Goal: Task Accomplishment & Management: Use online tool/utility

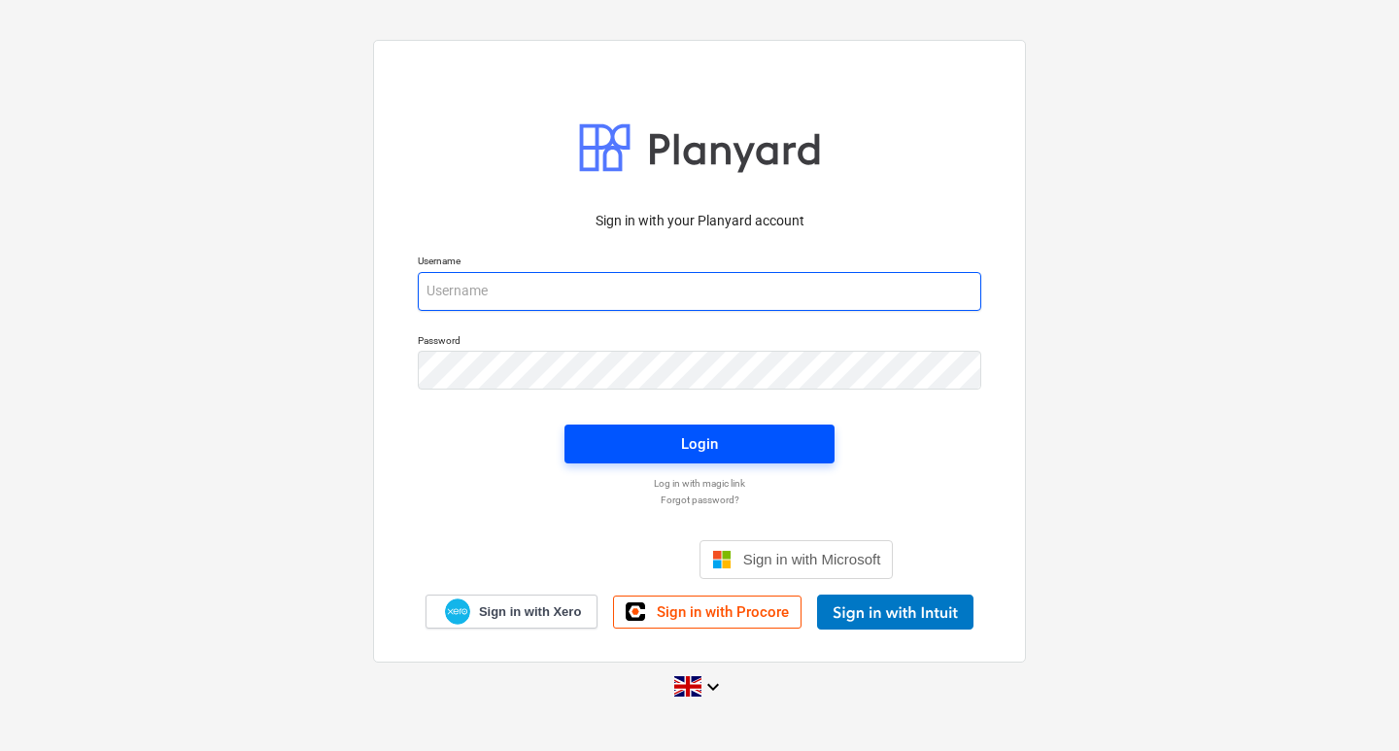
type input "[EMAIL_ADDRESS][DOMAIN_NAME]"
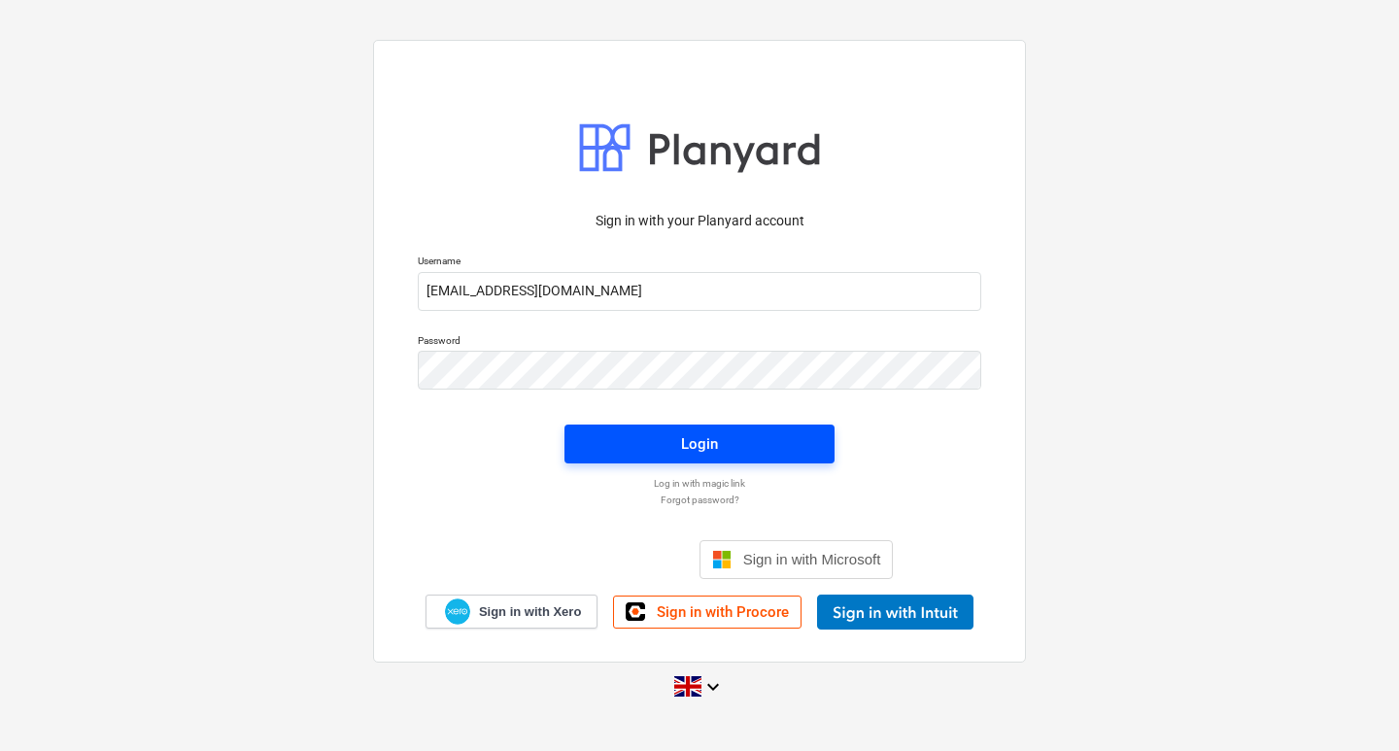
click at [662, 454] on span "Login" at bounding box center [699, 443] width 223 height 25
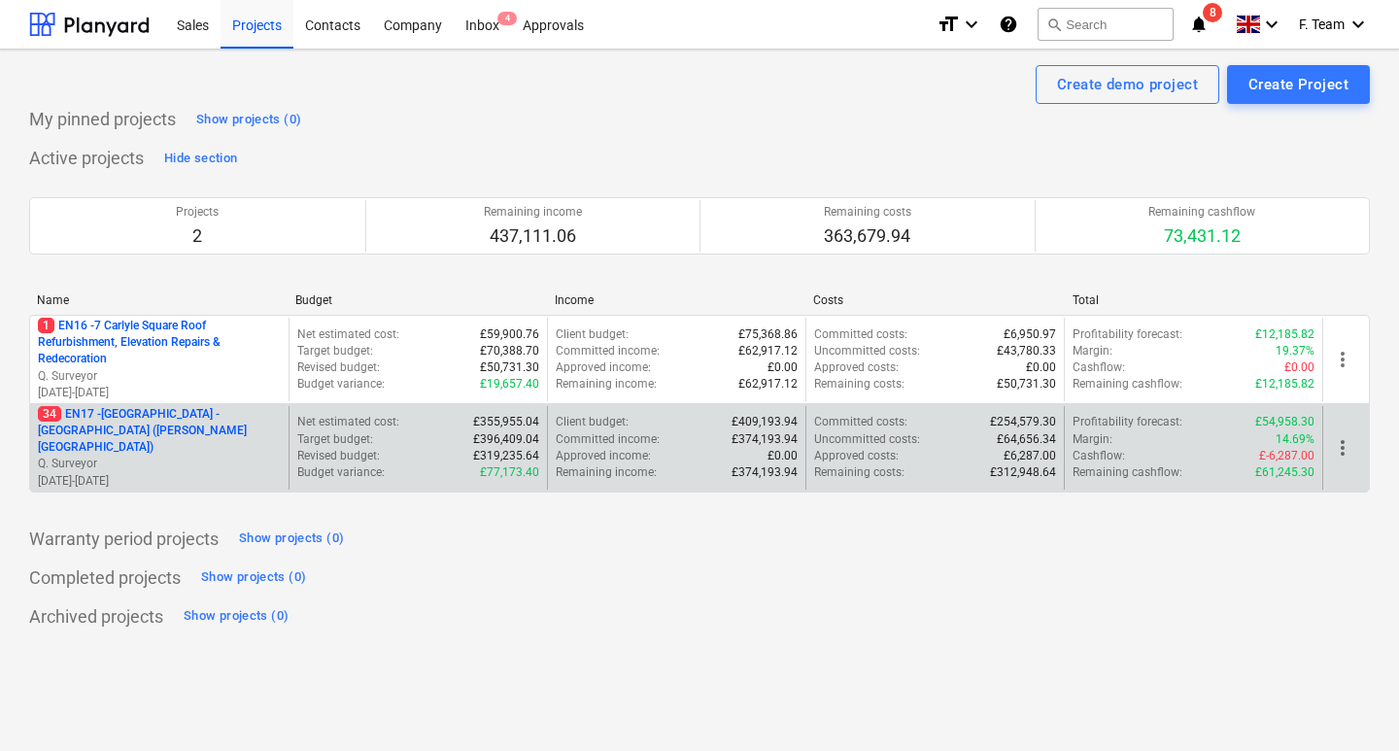
click at [89, 420] on p "34 EN17 - [GEOGRAPHIC_DATA] - [GEOGRAPHIC_DATA] ([PERSON_NAME][GEOGRAPHIC_DATA])" at bounding box center [159, 431] width 243 height 50
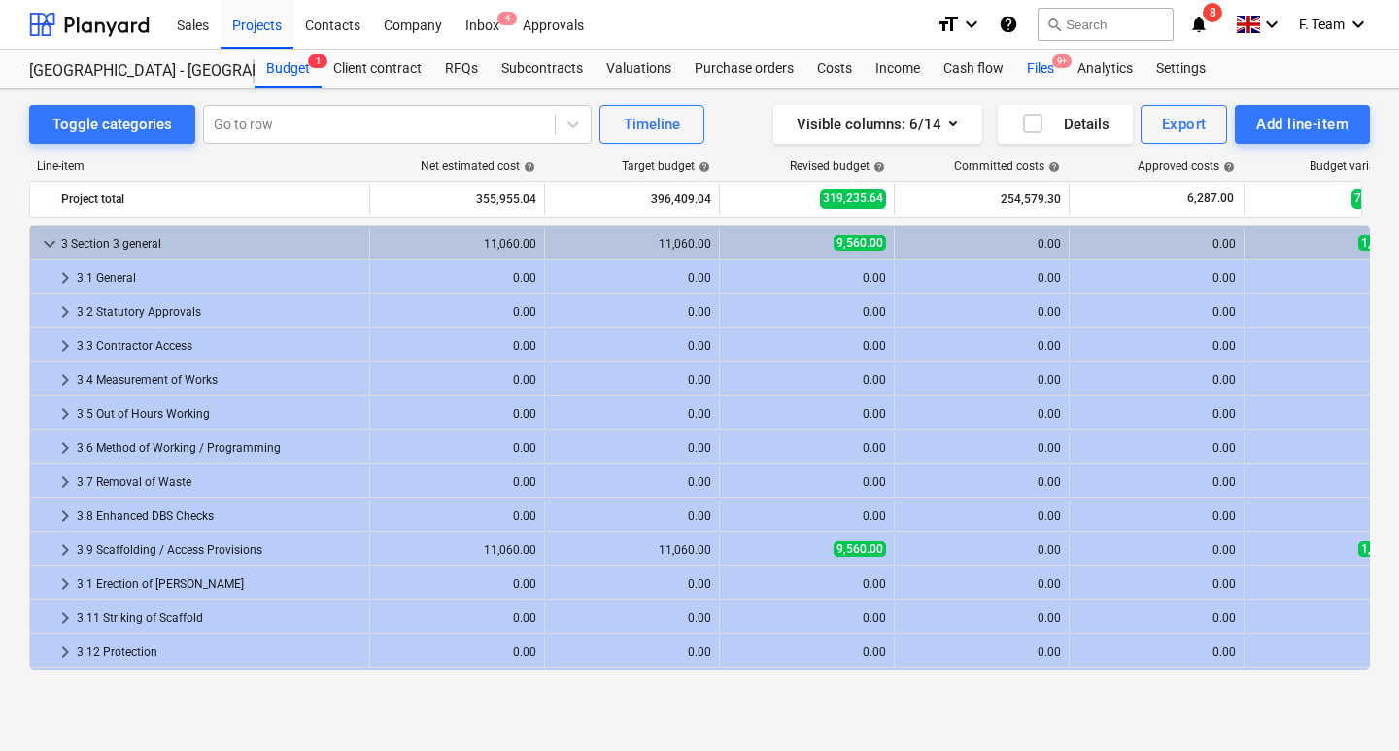
click at [1046, 56] on div "Files 9+" at bounding box center [1040, 69] width 51 height 39
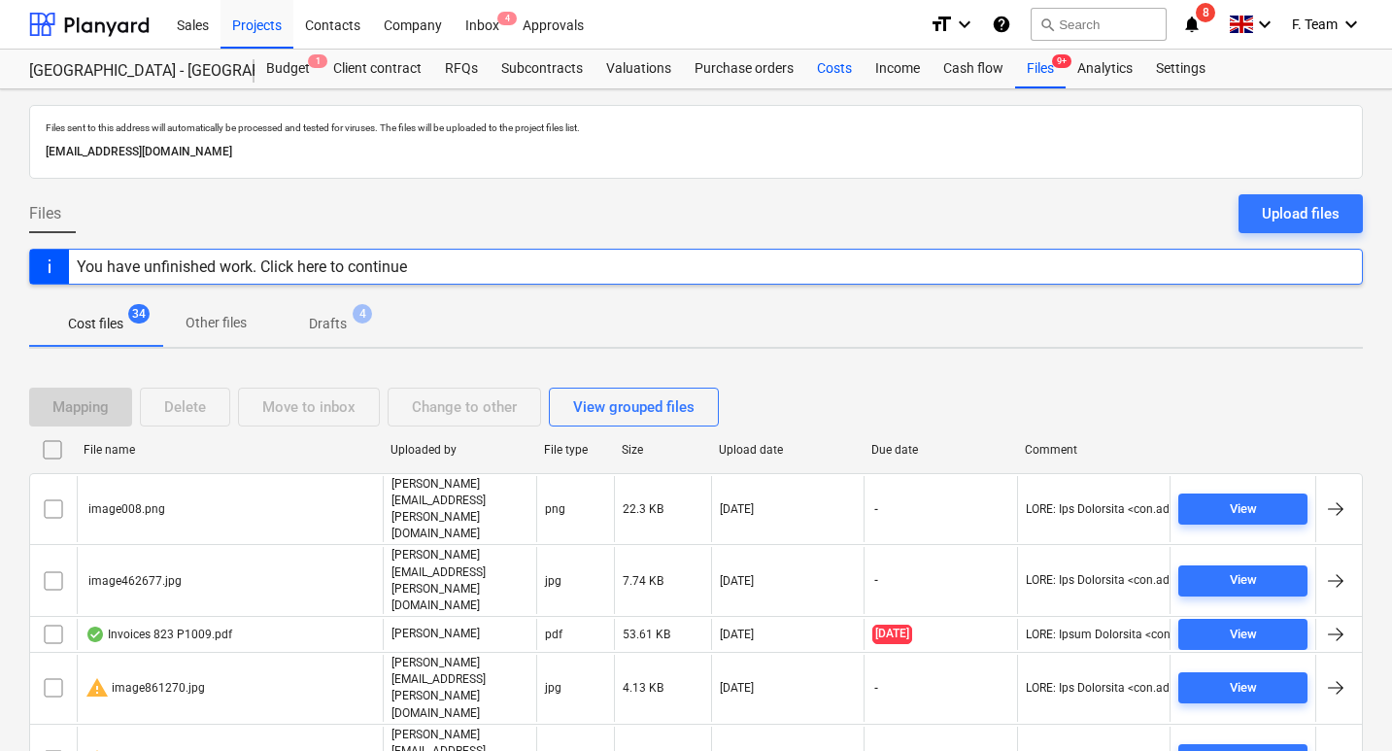
click at [829, 75] on div "Costs" at bounding box center [834, 69] width 58 height 39
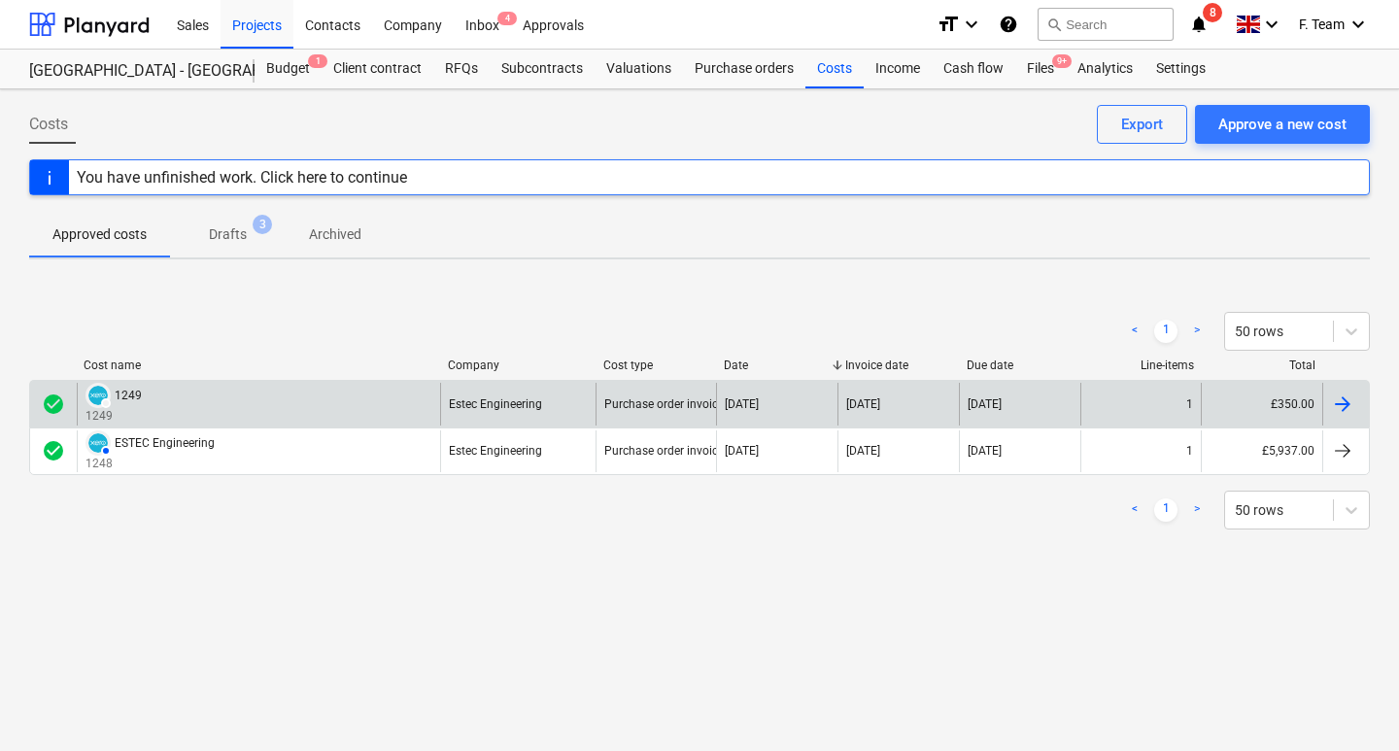
click at [1257, 406] on div "£350.00" at bounding box center [1261, 404] width 121 height 42
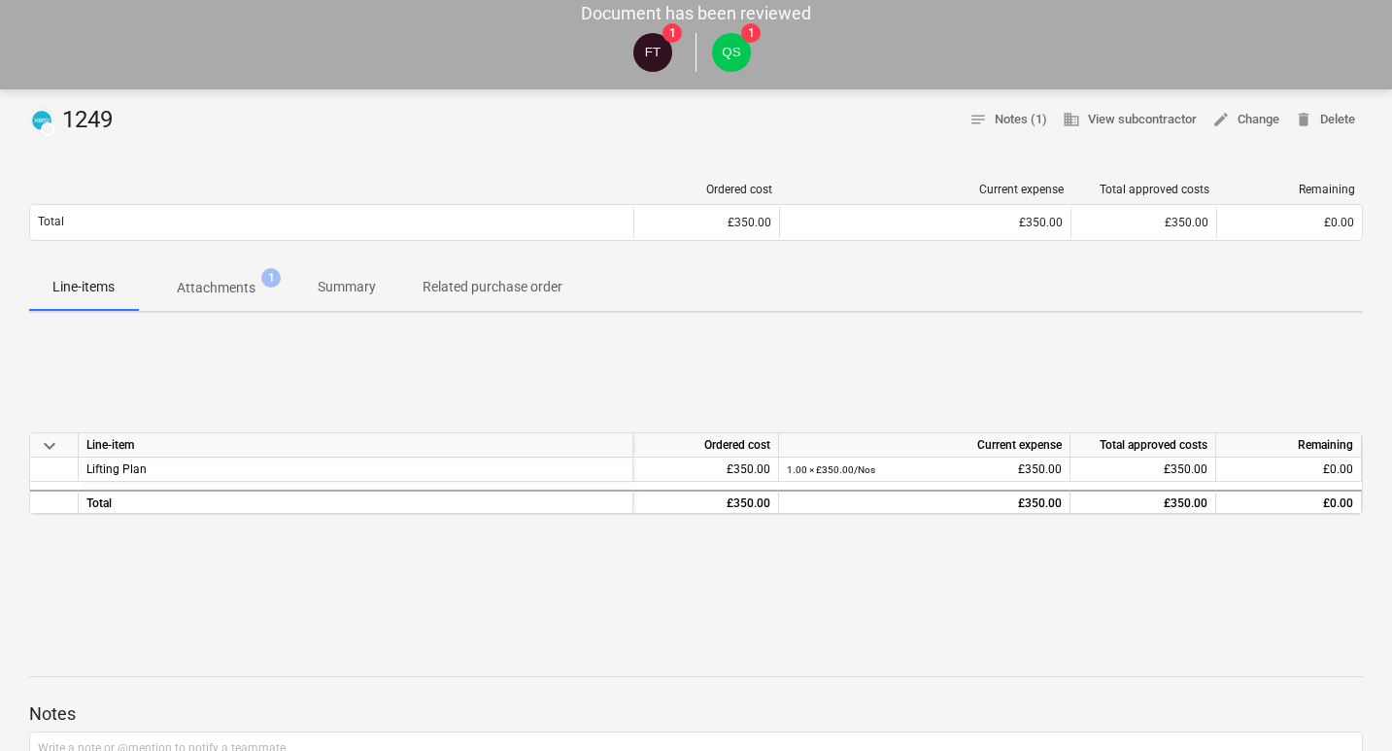
scroll to position [291, 0]
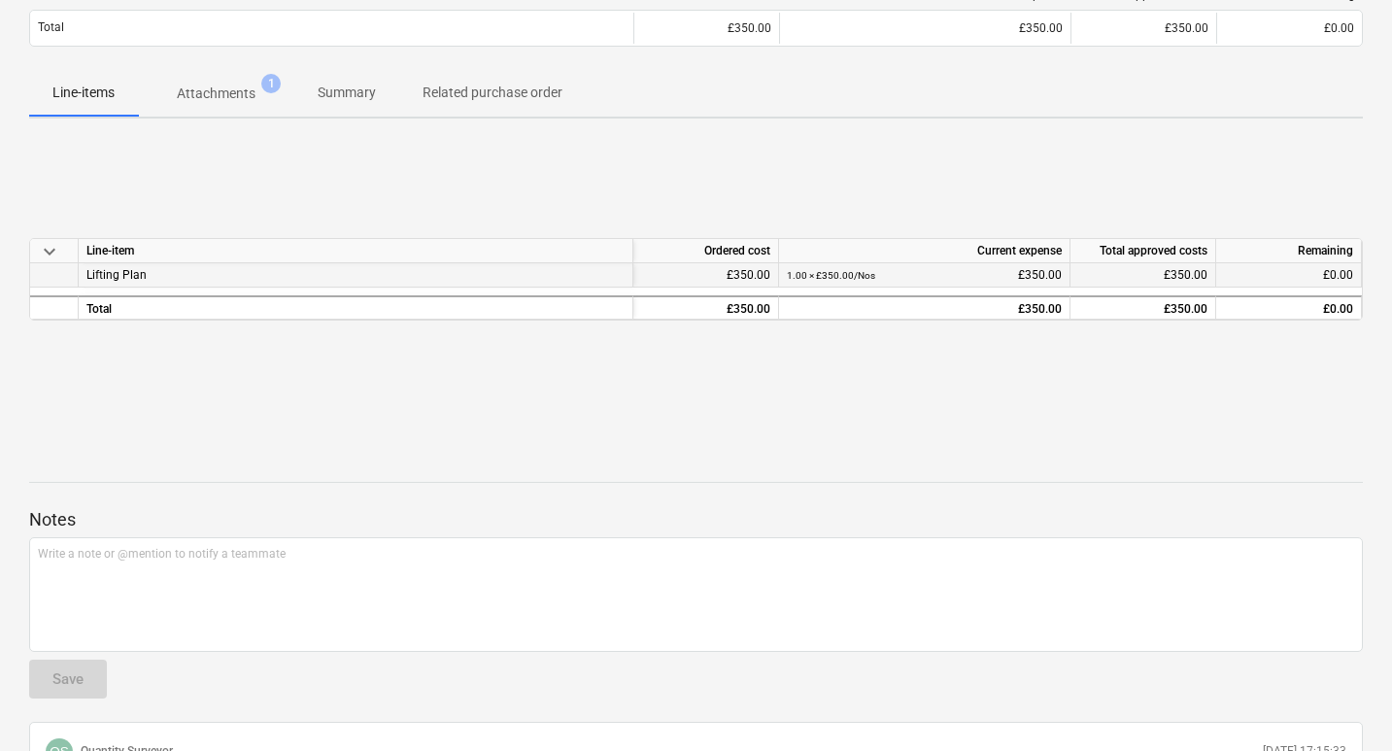
click at [1171, 272] on div "£350.00" at bounding box center [1142, 275] width 129 height 24
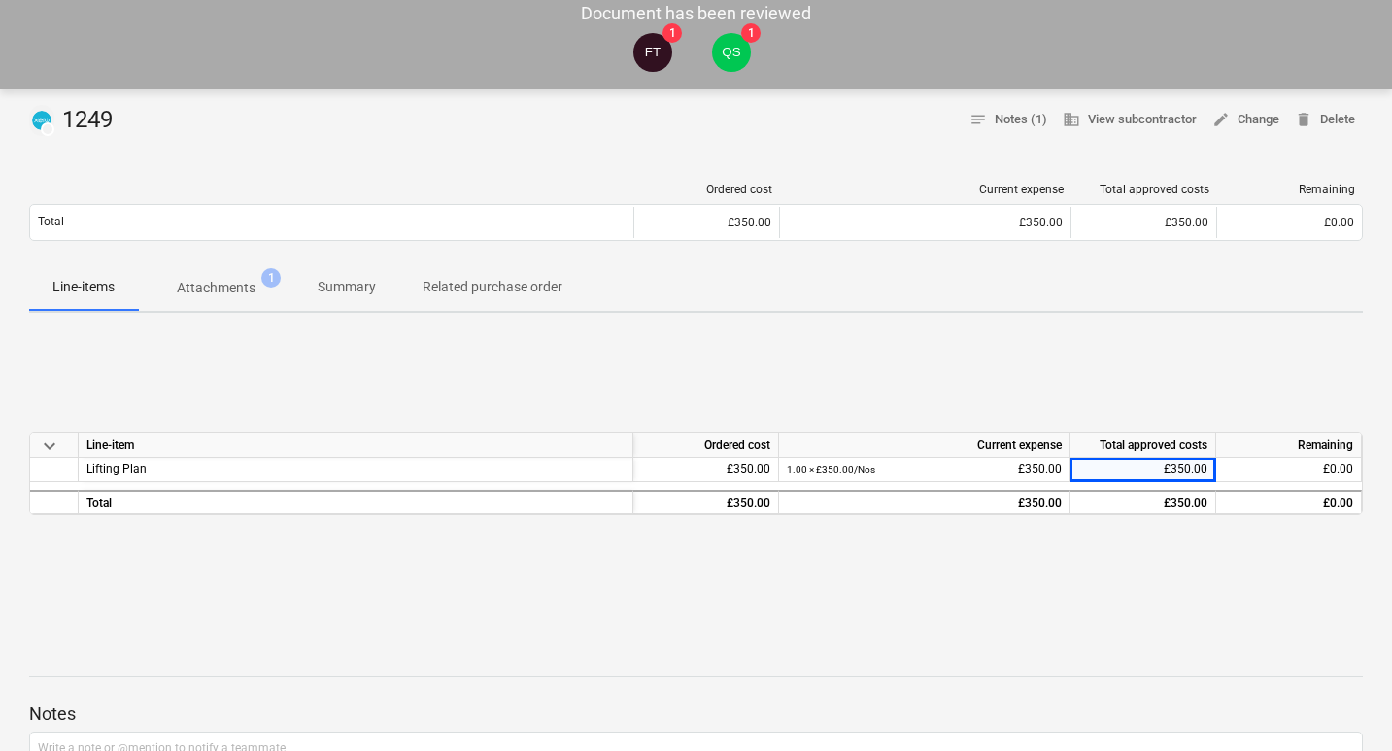
click at [41, 444] on span "keyboard_arrow_down" at bounding box center [49, 445] width 23 height 23
click at [44, 444] on span "keyboard_arrow_right" at bounding box center [49, 445] width 23 height 23
click at [186, 521] on div "keyboard_arrow_down Line-item Ordered cost Current expense Total approved costs…" at bounding box center [696, 473] width 1334 height 291
click at [1227, 344] on div "keyboard_arrow_down Line-item Ordered cost Current expense Total approved costs…" at bounding box center [696, 473] width 1334 height 291
click at [239, 285] on p "Attachments" at bounding box center [216, 288] width 79 height 20
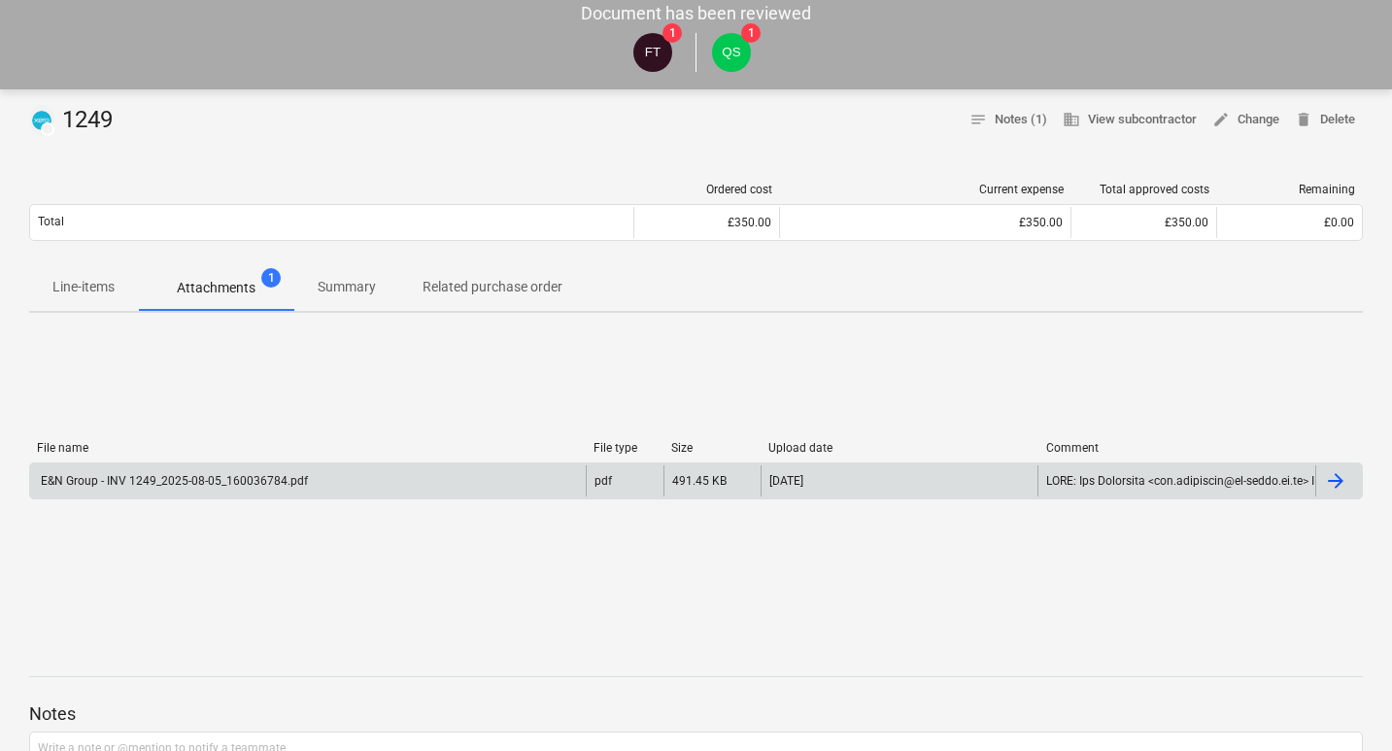
click at [271, 483] on div "E&N Group - INV 1249_2025-08-05_160036784.pdf" at bounding box center [173, 481] width 270 height 14
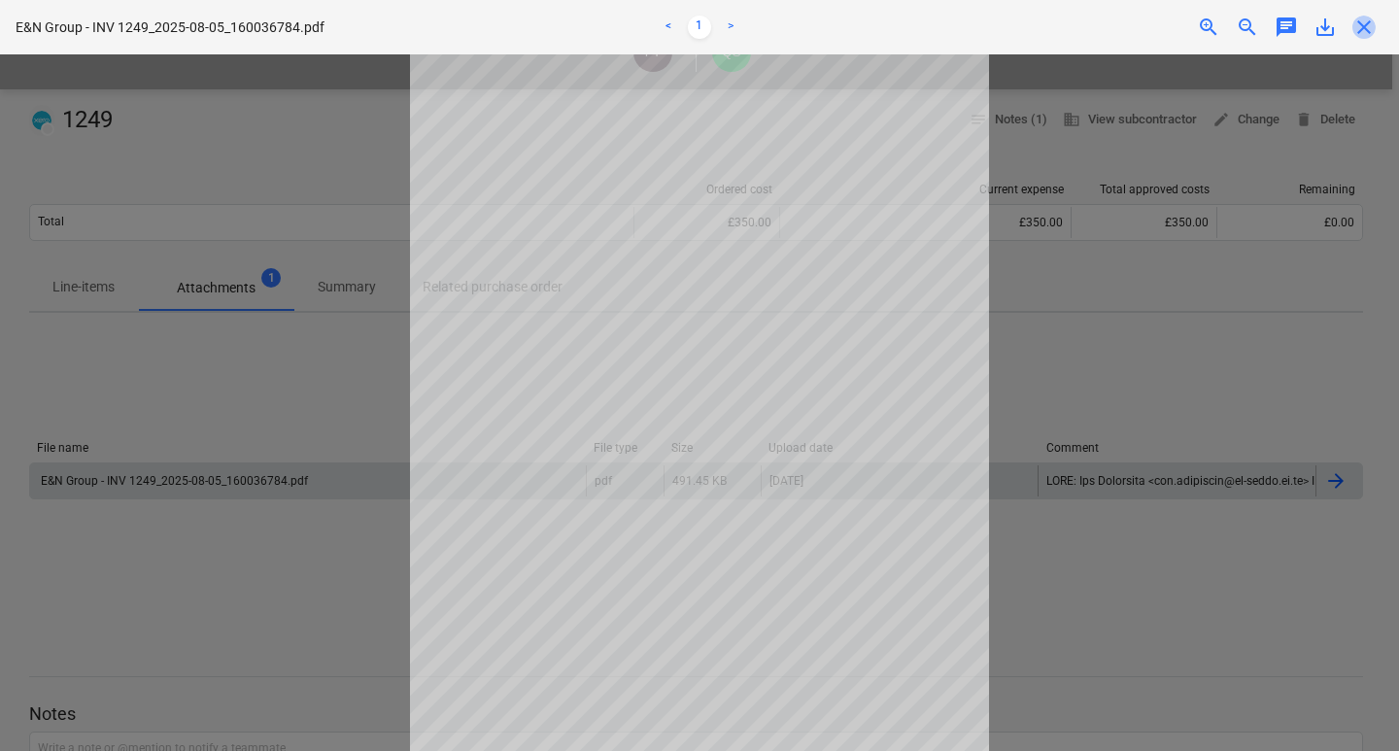
click at [1368, 34] on span "close" at bounding box center [1363, 27] width 23 height 23
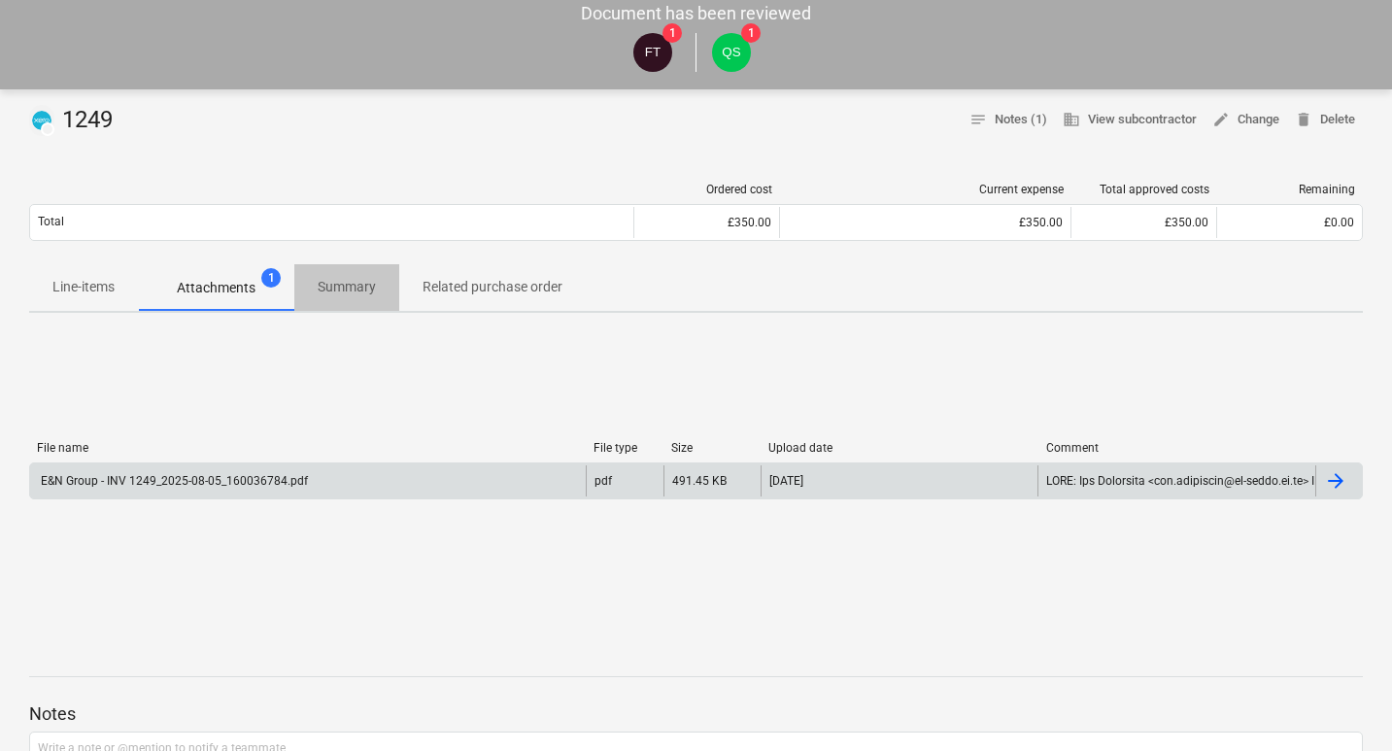
click at [347, 275] on span "Summary" at bounding box center [346, 287] width 105 height 32
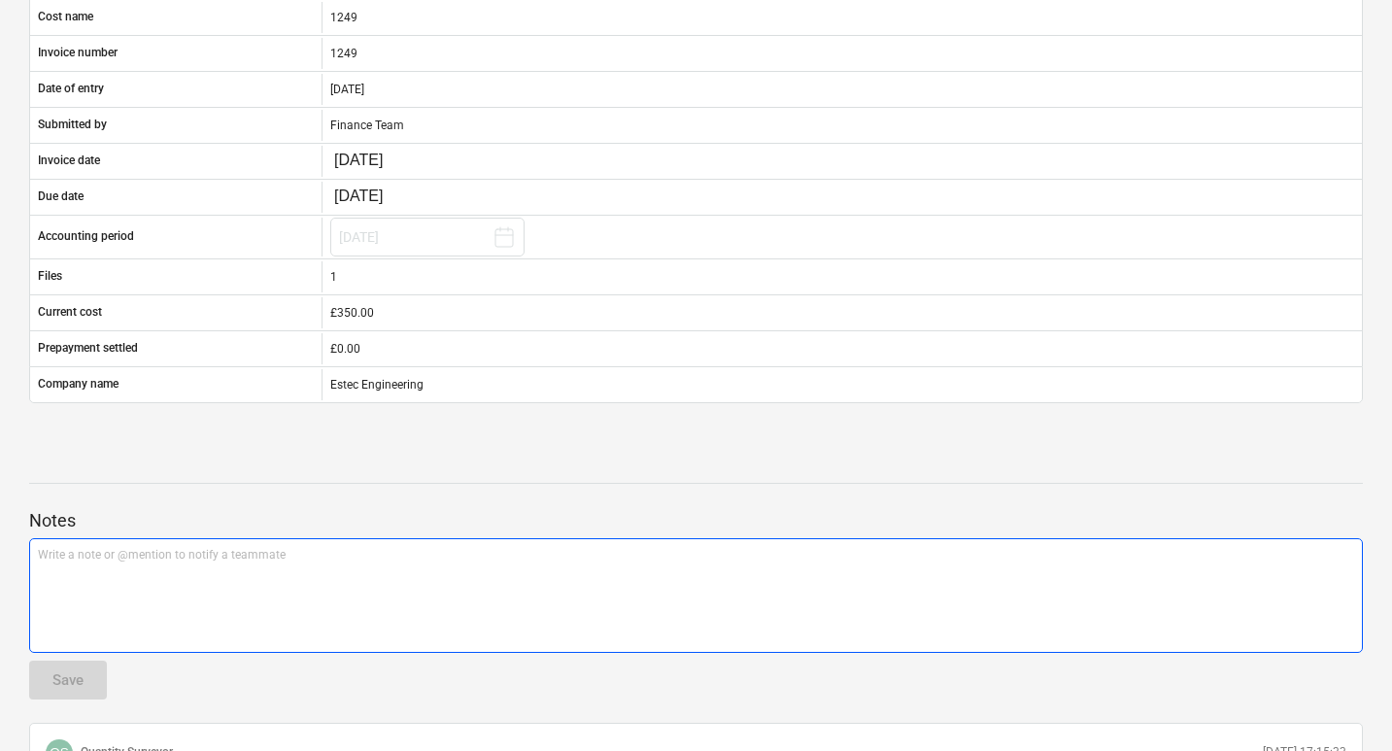
scroll to position [583, 0]
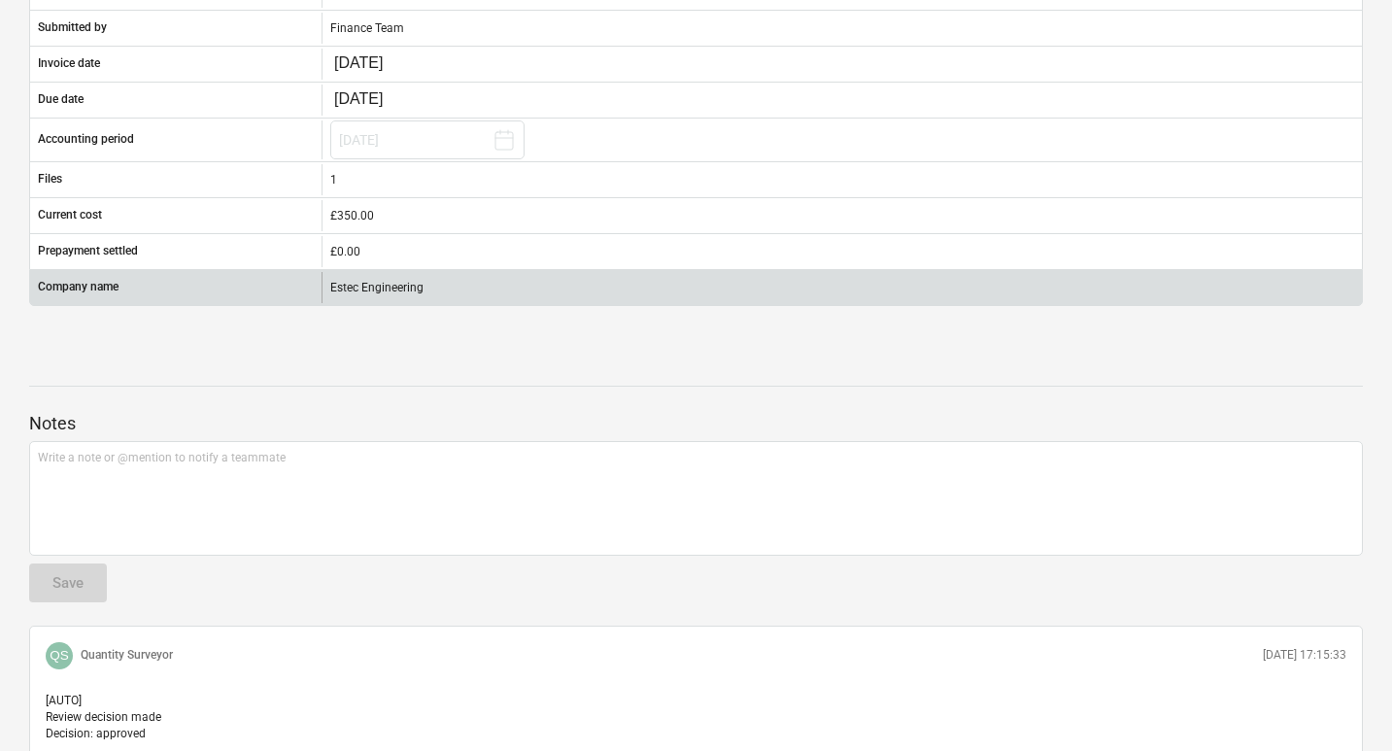
click at [389, 290] on div "Estec Engineering" at bounding box center [842, 287] width 1041 height 31
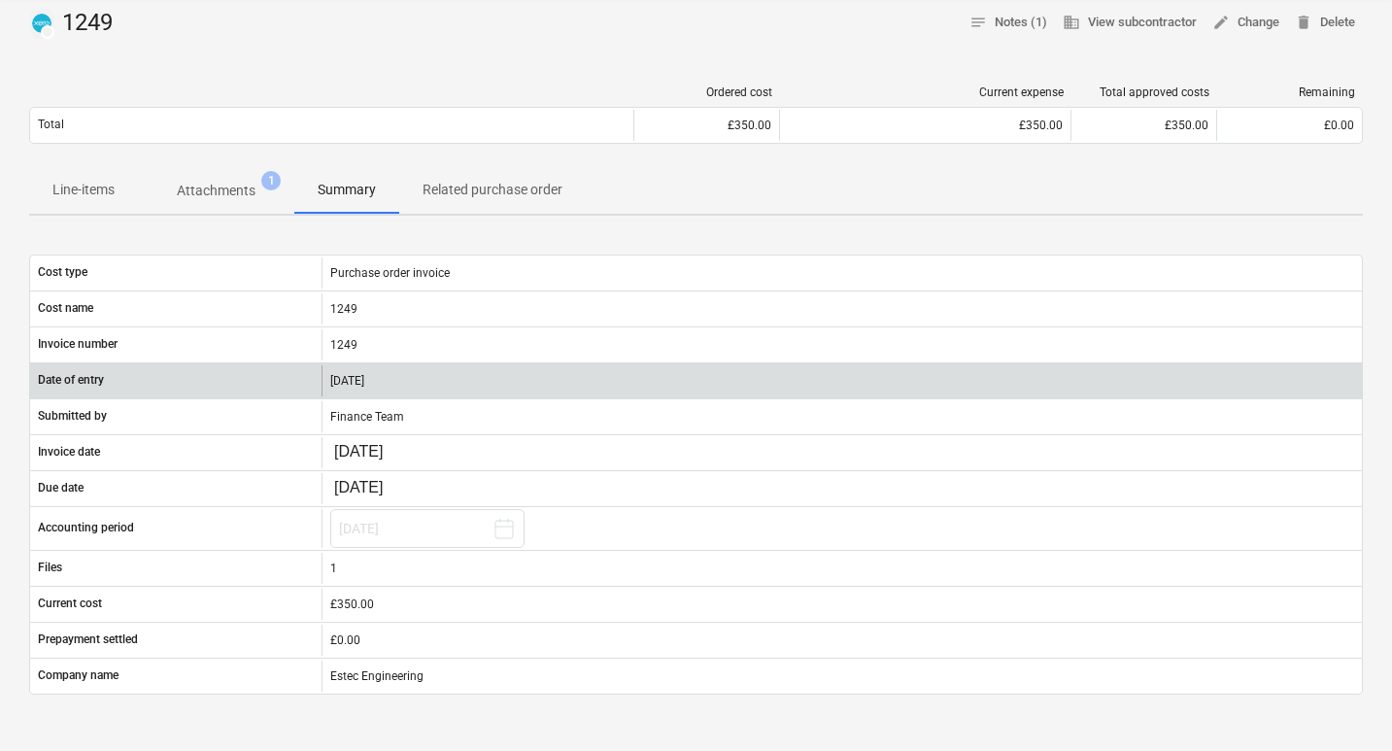
scroll to position [97, 0]
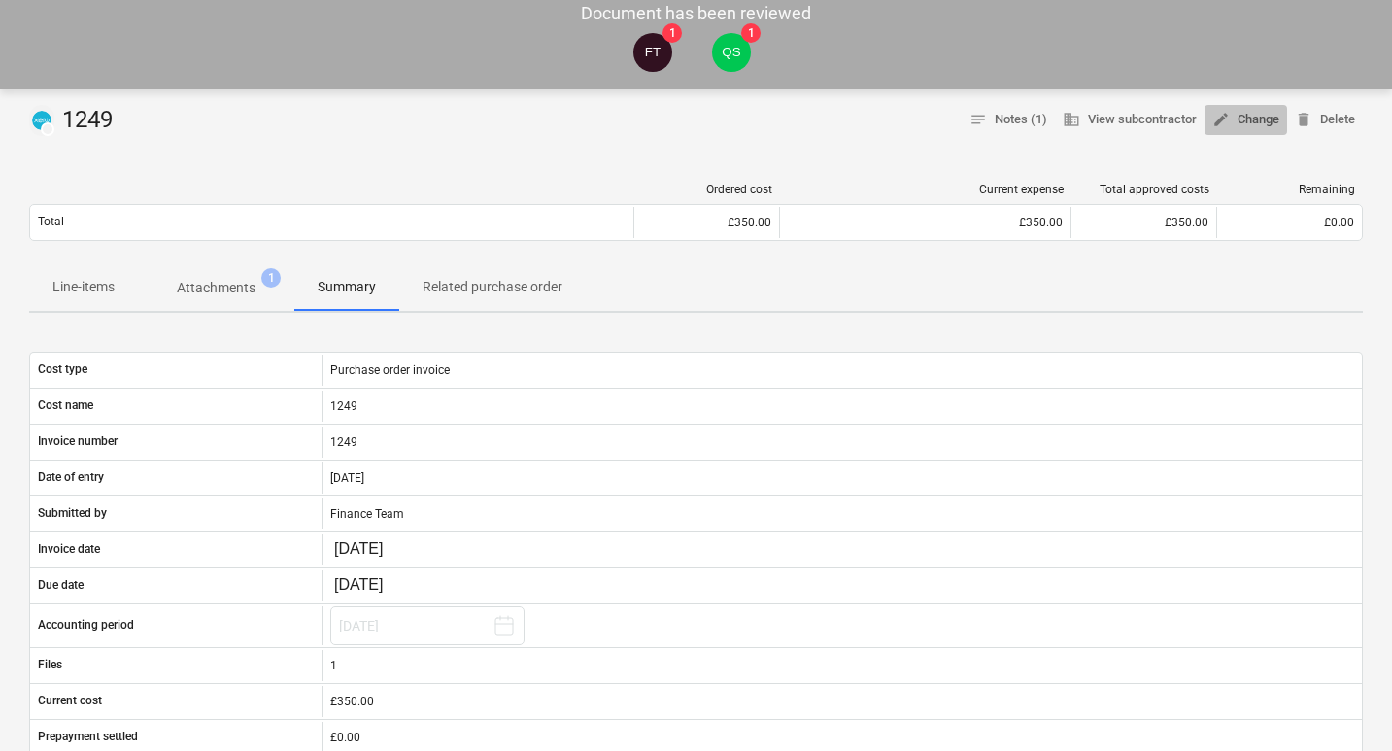
click at [1242, 118] on span "edit Change" at bounding box center [1245, 120] width 67 height 22
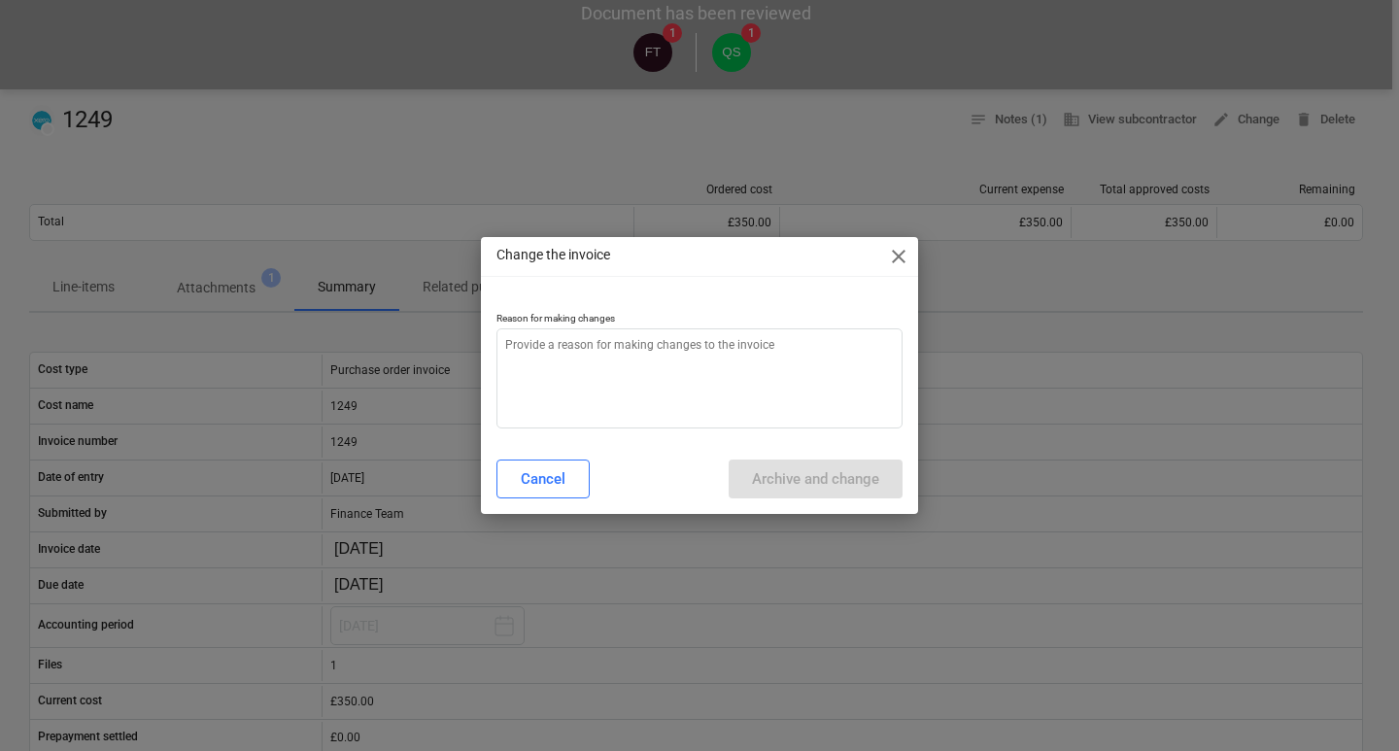
type textarea "x"
click at [598, 327] on p "Reason for making changes" at bounding box center [699, 320] width 406 height 17
click at [592, 345] on textarea at bounding box center [699, 378] width 406 height 100
type textarea "a"
type textarea "x"
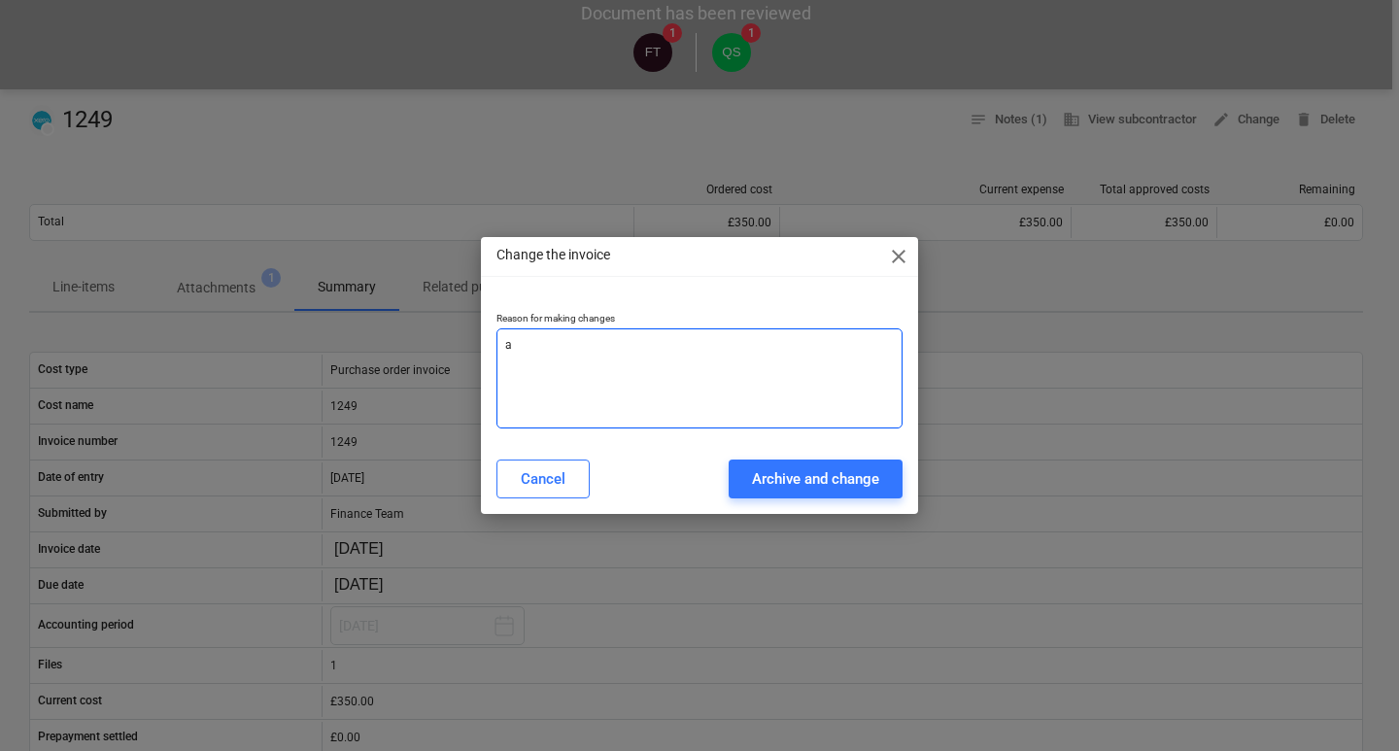
type textarea "ab"
type textarea "x"
type textarea "abc"
type textarea "x"
type textarea "abc"
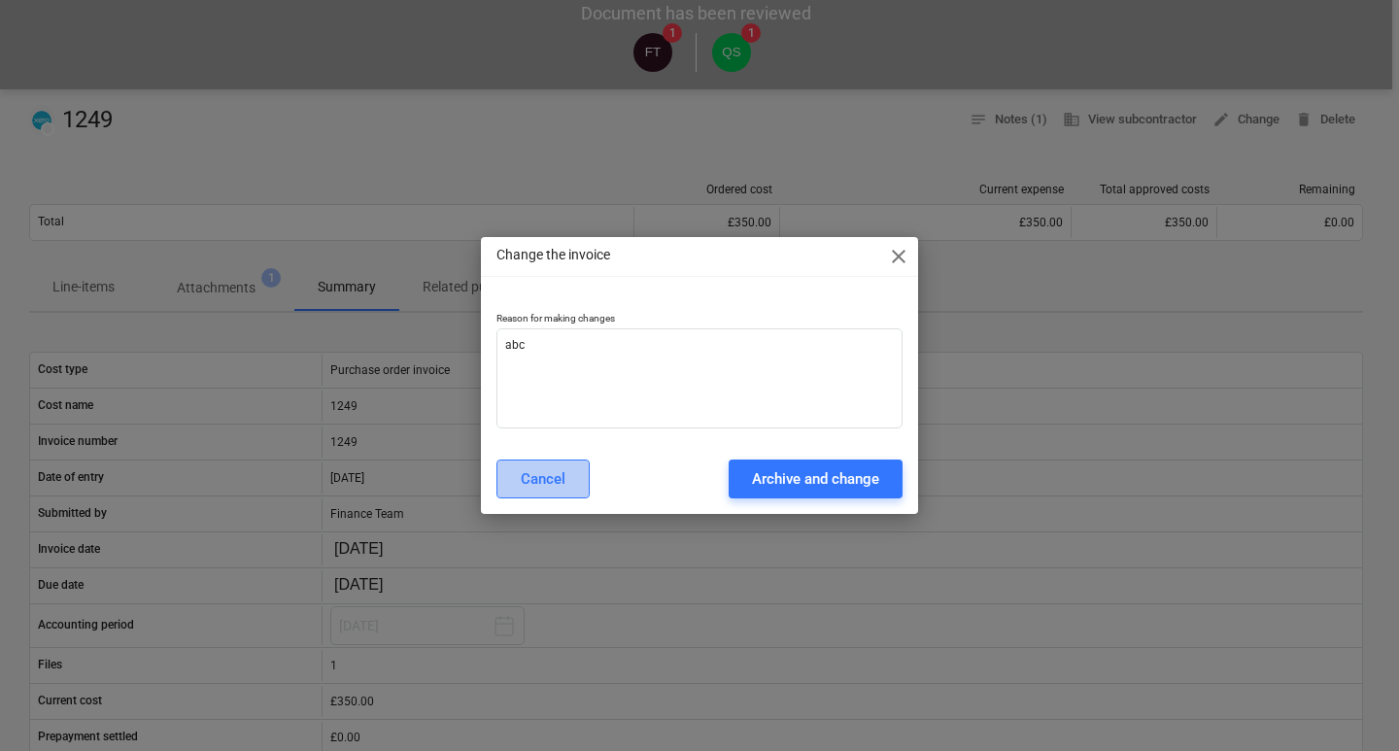
click at [508, 465] on button "Cancel" at bounding box center [542, 479] width 93 height 39
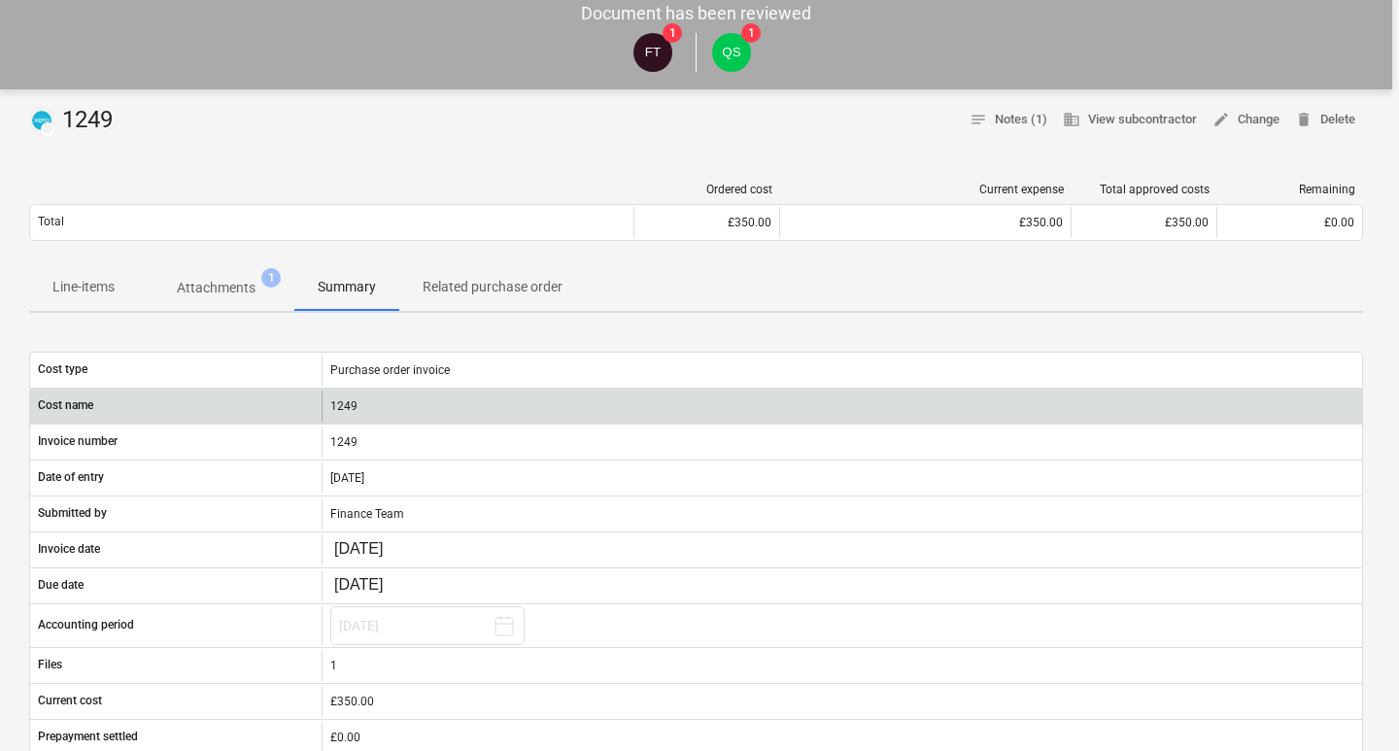
type textarea "x"
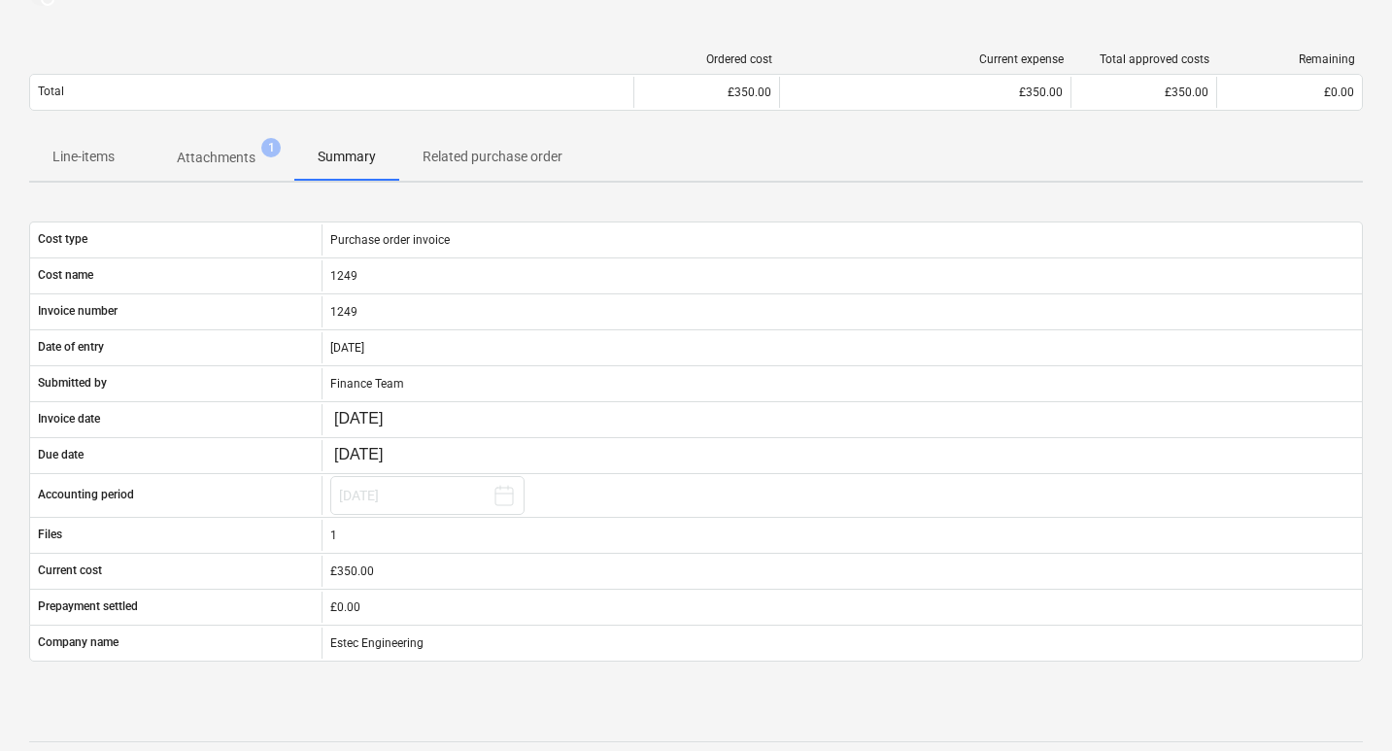
scroll to position [0, 0]
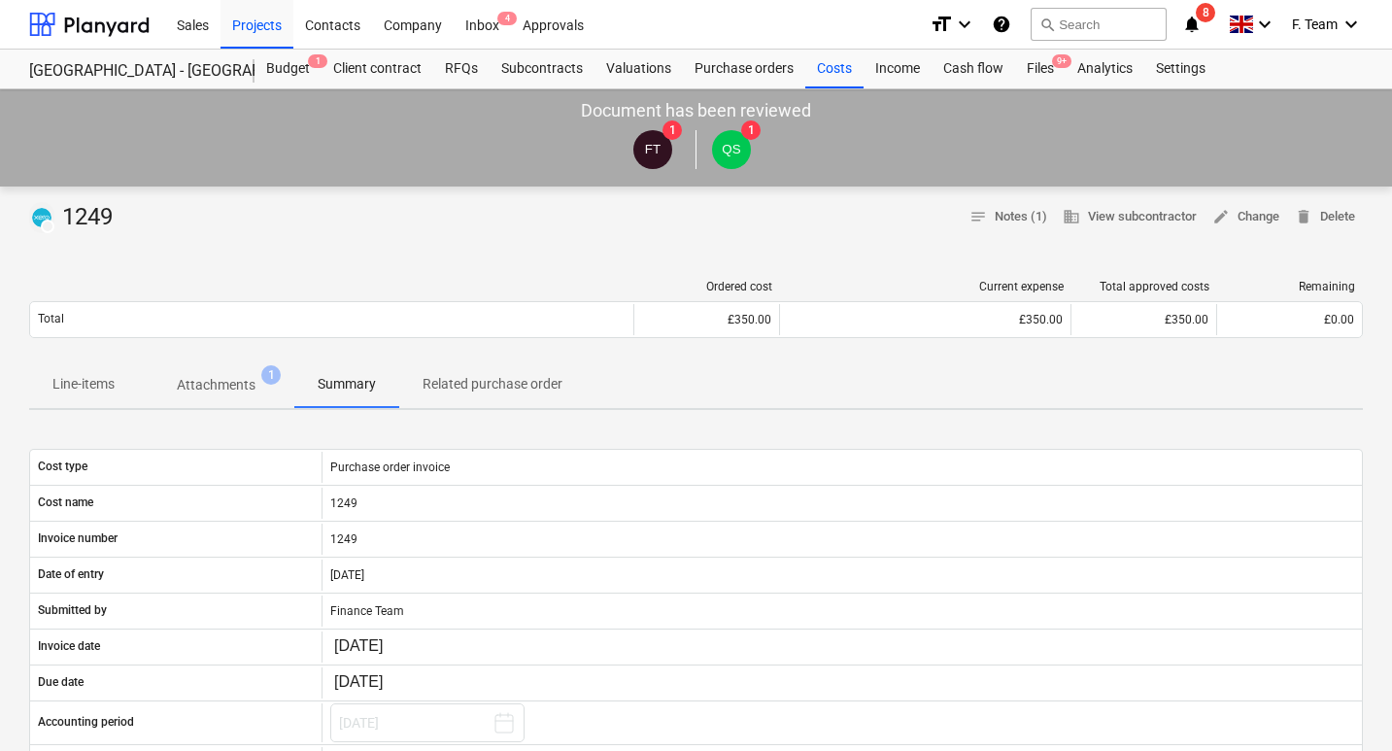
click at [240, 383] on p "Attachments" at bounding box center [216, 385] width 79 height 20
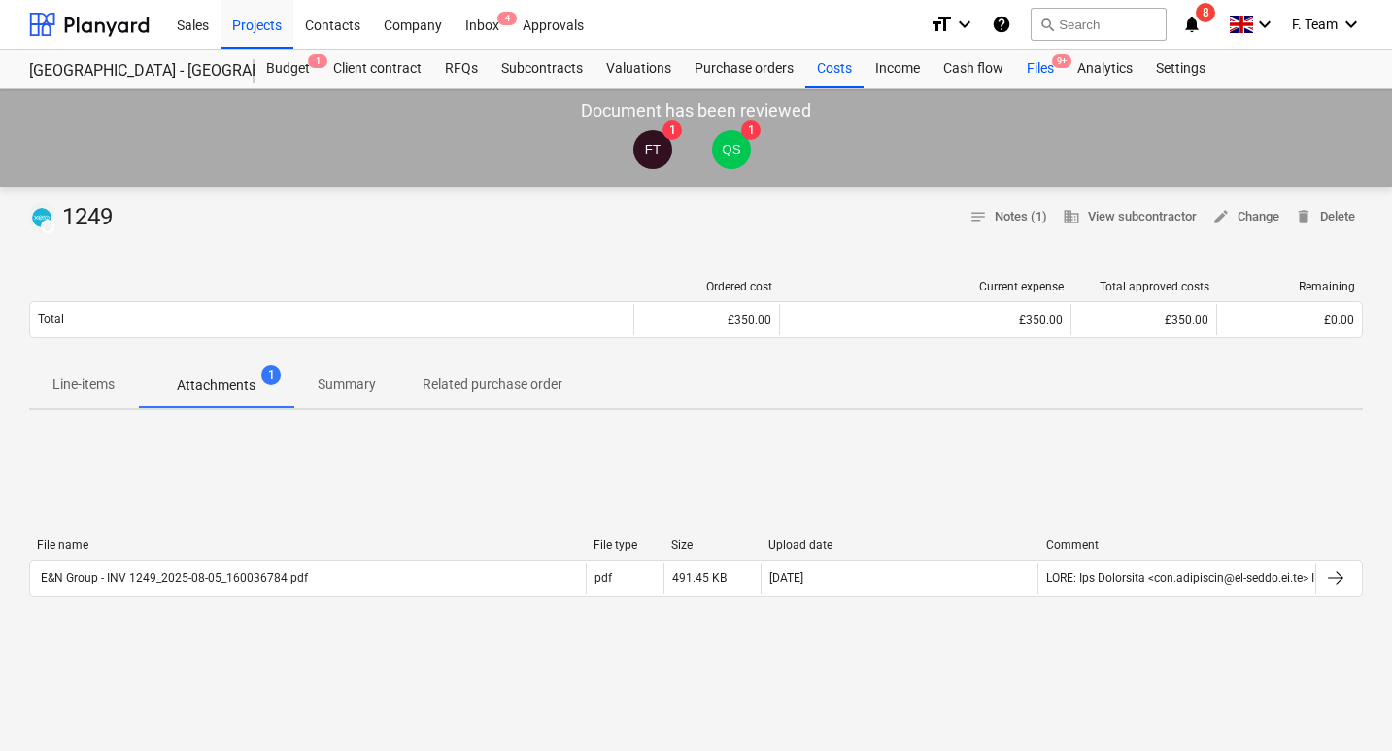
click at [1042, 59] on div "Files 9+" at bounding box center [1040, 69] width 51 height 39
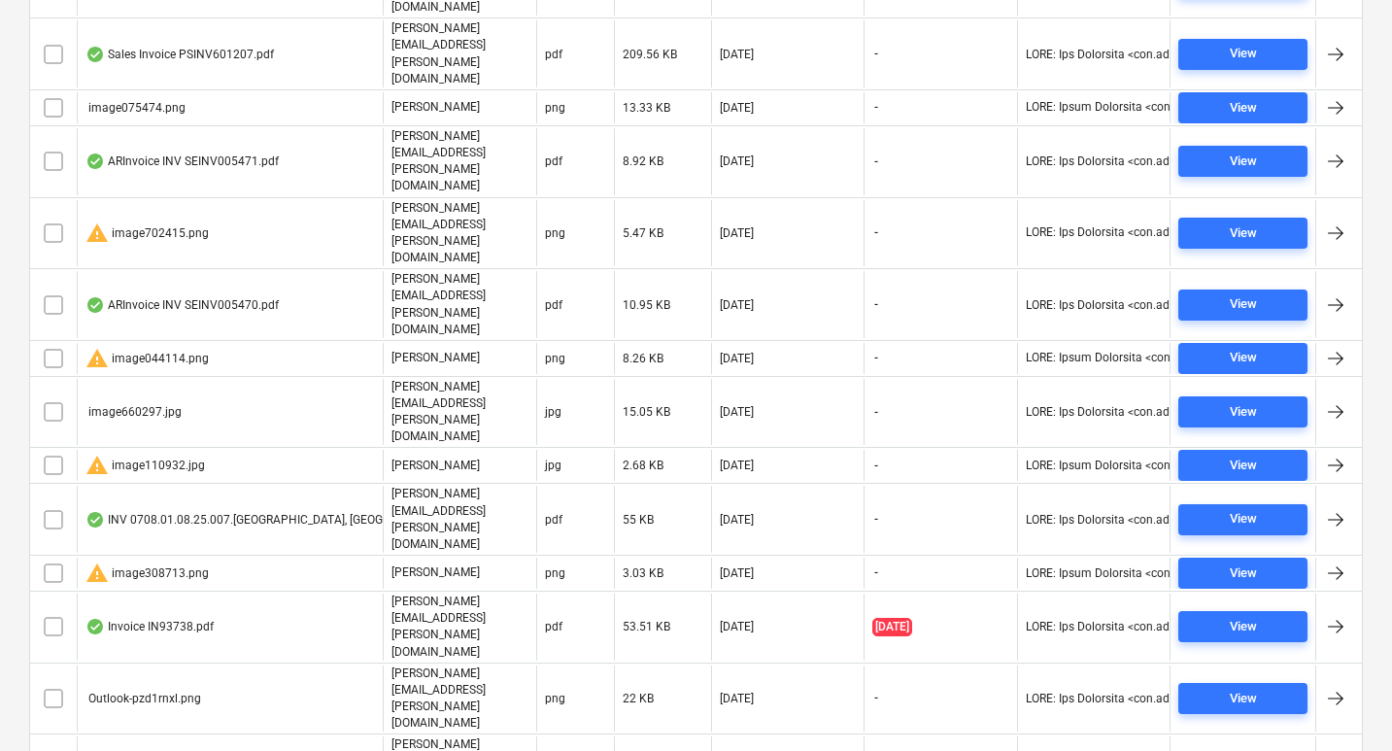
scroll to position [1053, 0]
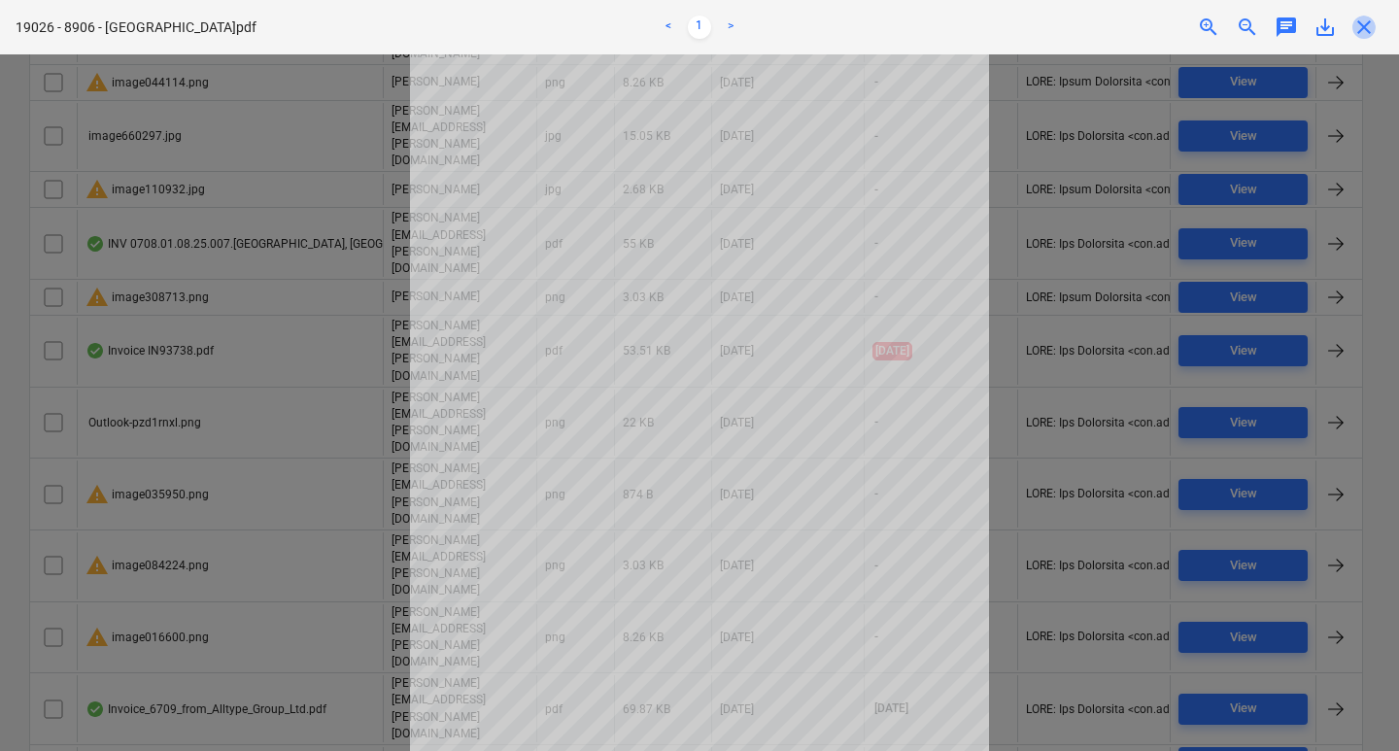
click at [1370, 35] on span "close" at bounding box center [1363, 27] width 23 height 23
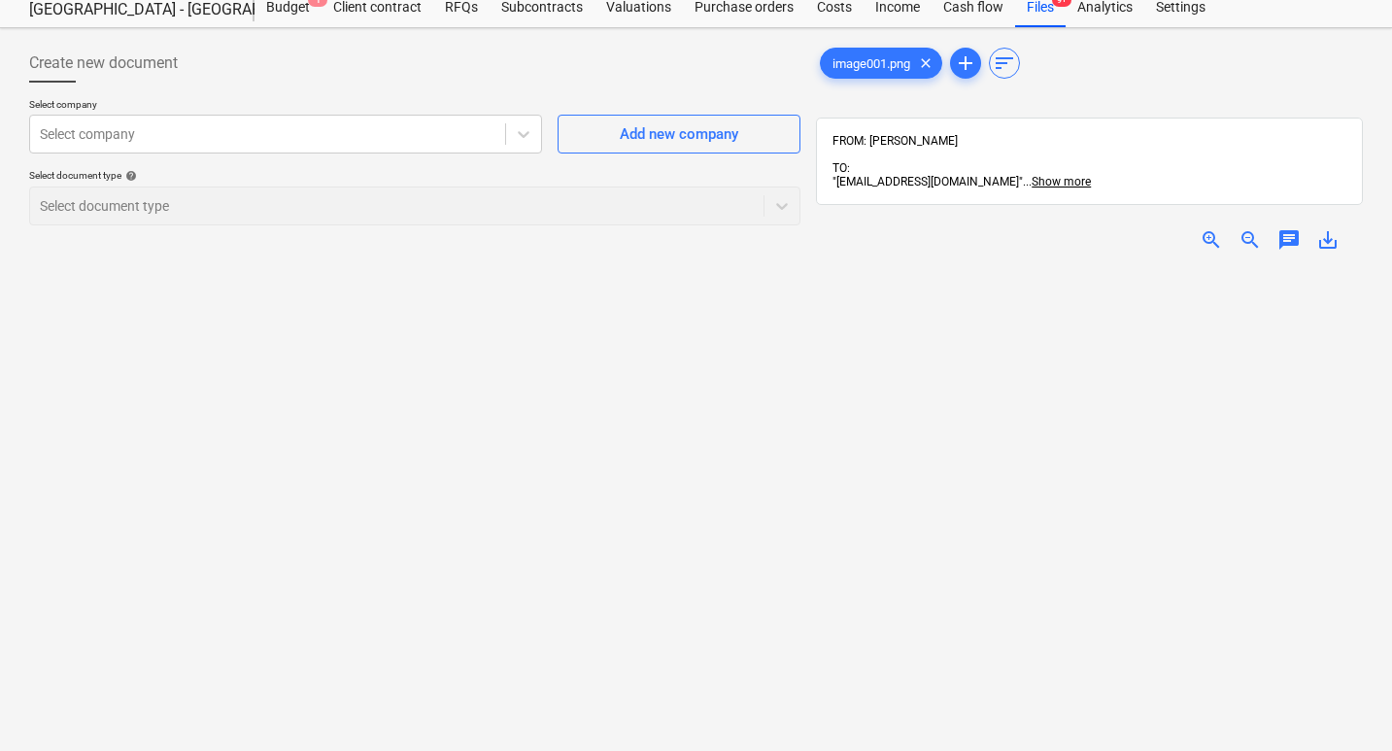
scroll to position [276, 0]
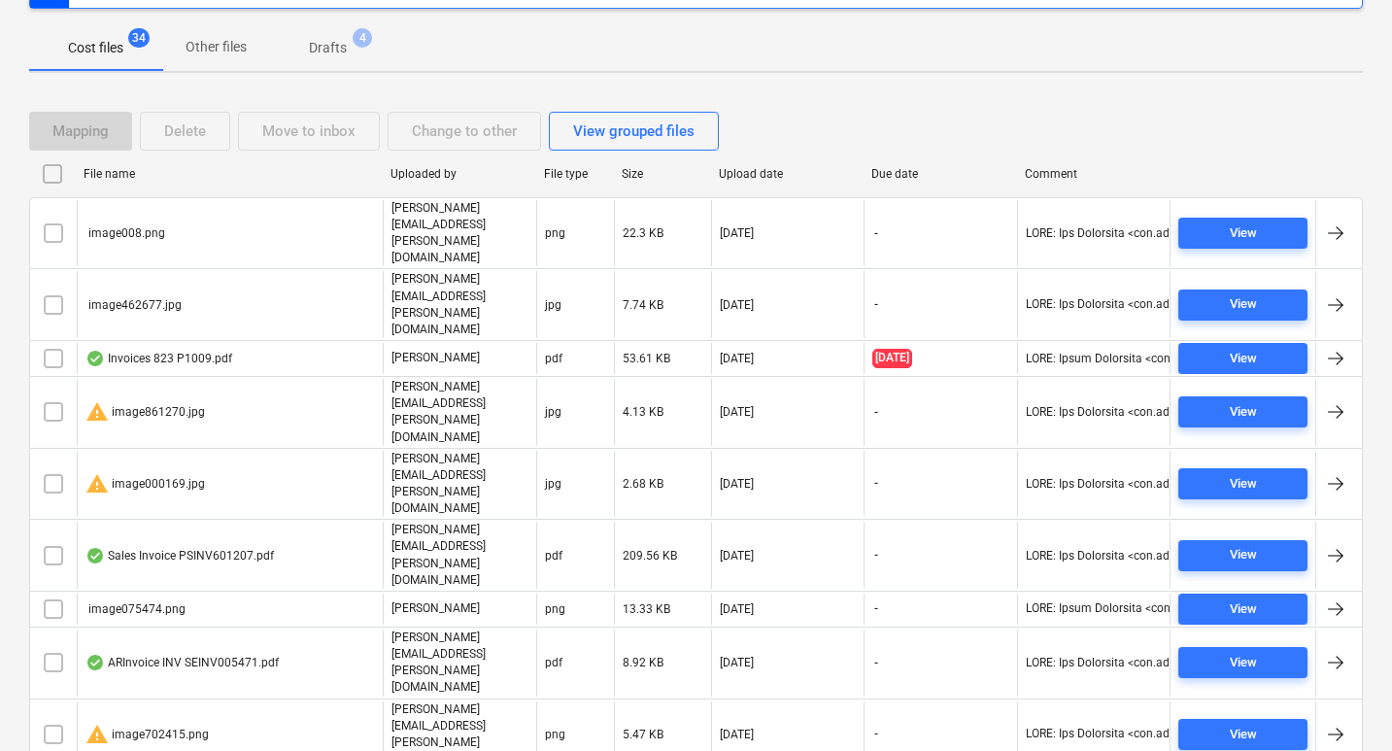
scroll to position [1053, 0]
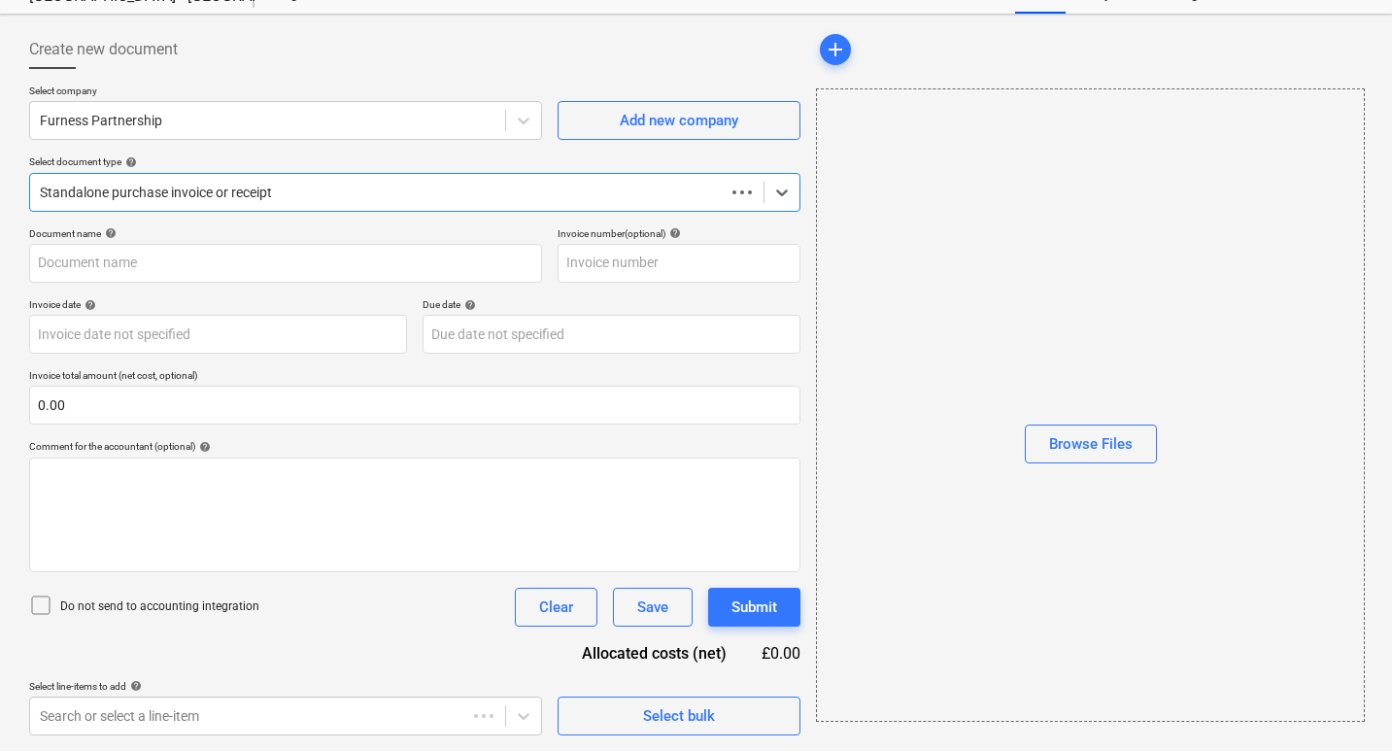
scroll to position [75, 0]
type input "19026"
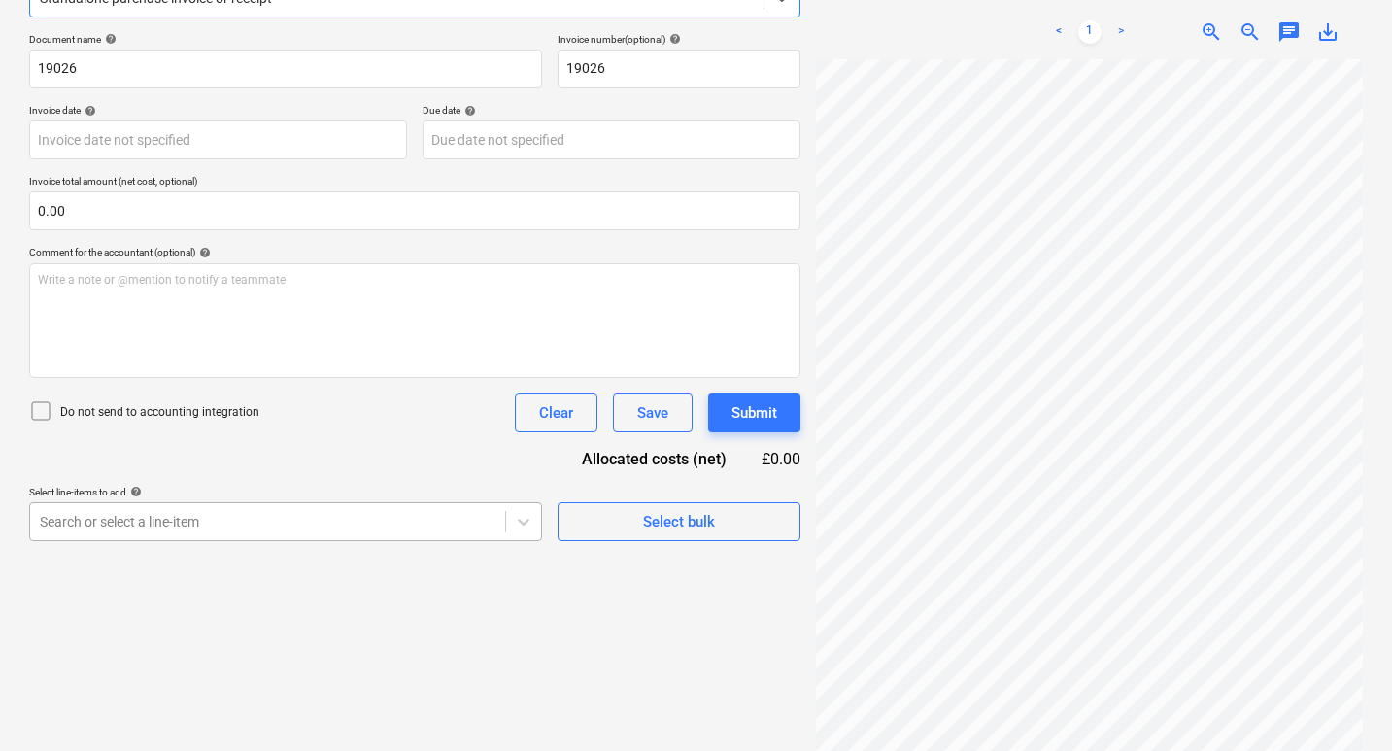
scroll to position [276, 0]
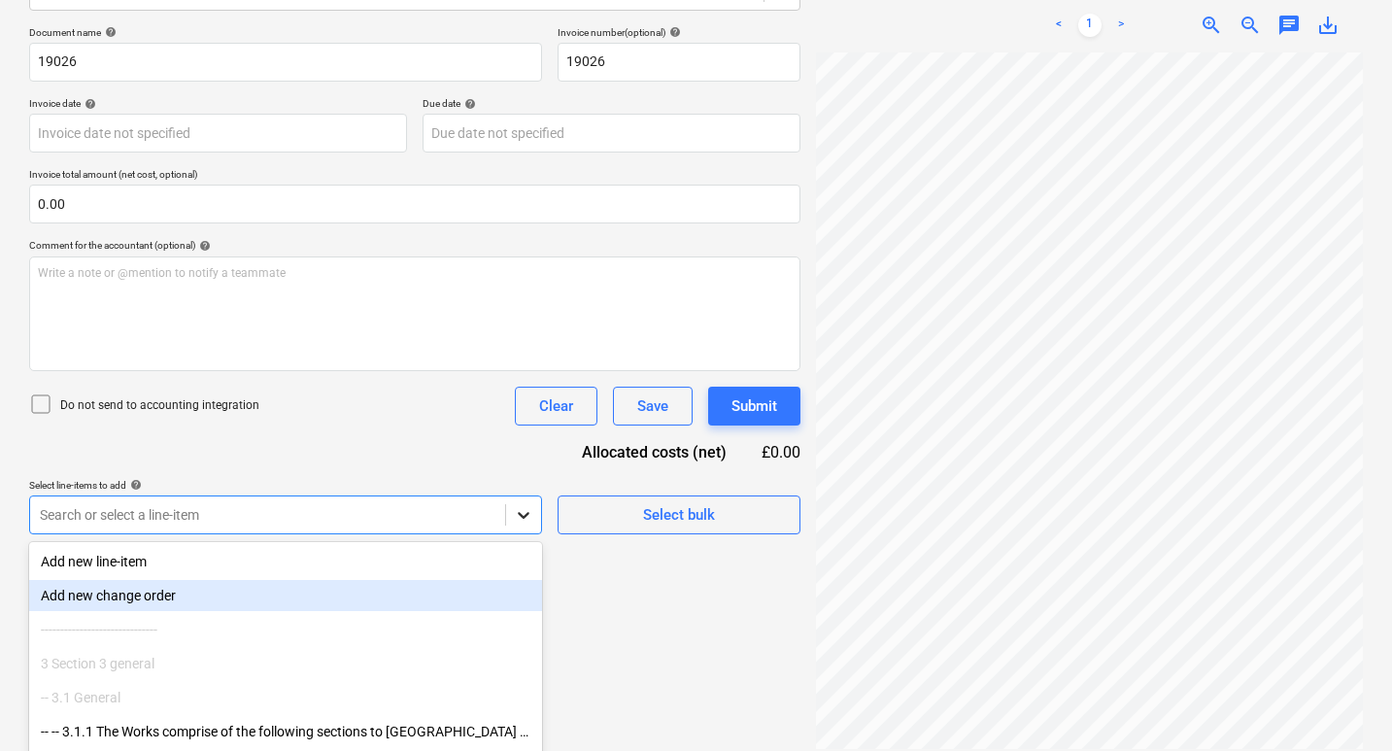
click at [529, 475] on body "Sales Projects Contacts Company Inbox 4 Approvals format_size keyboard_arrow_do…" at bounding box center [696, 99] width 1392 height 751
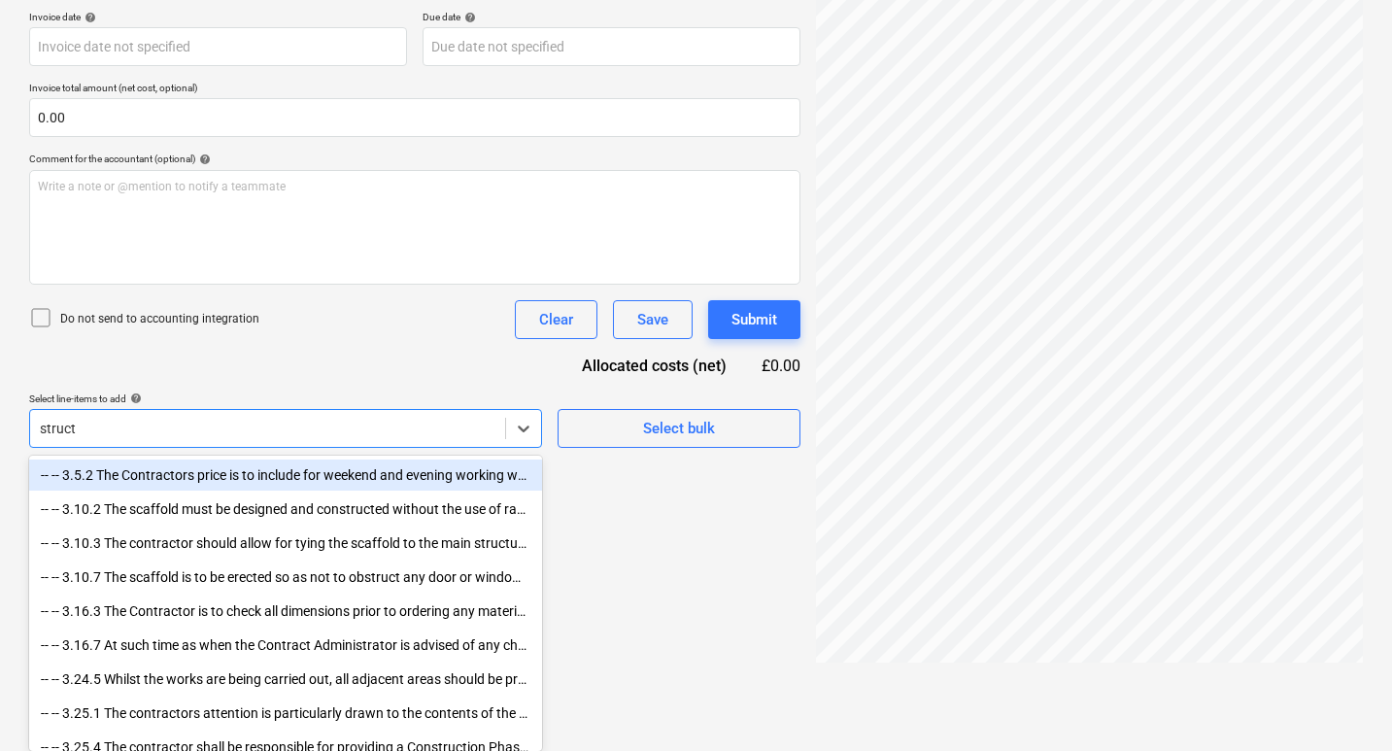
type input "structu"
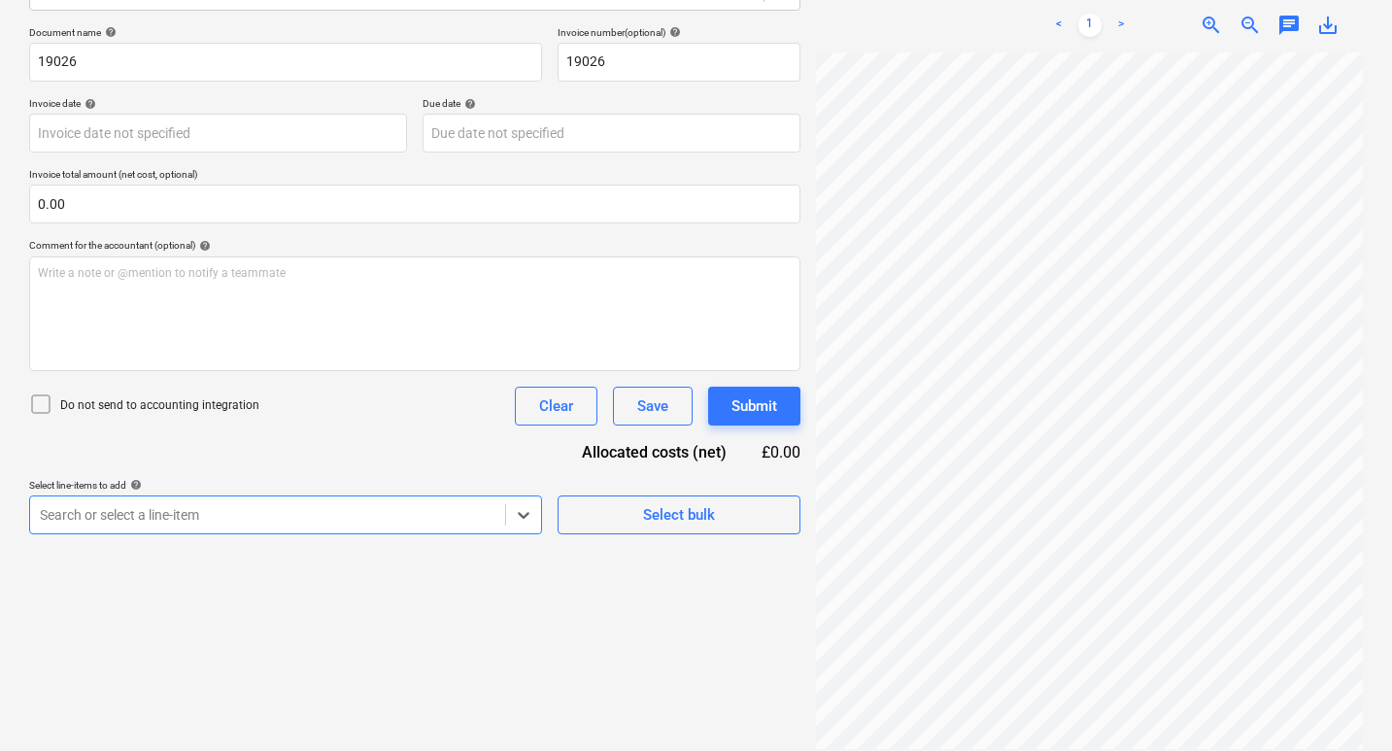
click at [386, 446] on div "Document name help 19026 Invoice number (optional) help 19026 Invoice date help…" at bounding box center [414, 280] width 771 height 508
click at [439, 582] on div "Create new document Select company Furness Partnership Add new company Select d…" at bounding box center [414, 289] width 787 height 936
click at [318, 459] on div "Document name help 19026 Invoice number (optional) help 19026 Invoice date help…" at bounding box center [414, 280] width 771 height 508
click at [557, 591] on div "Create new document Select company Furness Partnership Add new company Select d…" at bounding box center [414, 289] width 787 height 936
click at [436, 464] on div "Document name help 19026 Invoice number (optional) help 19026 Invoice date help…" at bounding box center [414, 280] width 771 height 508
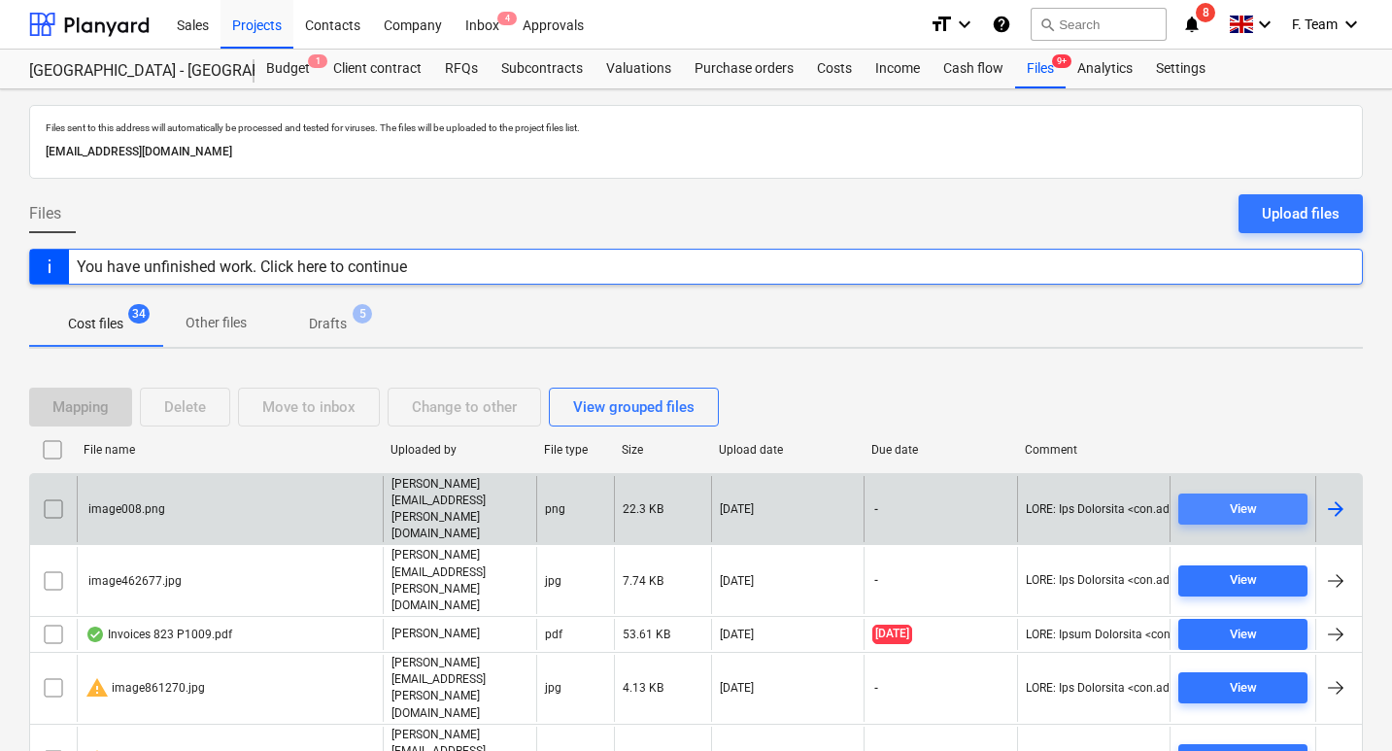
click at [1247, 498] on div "View" at bounding box center [1243, 509] width 27 height 22
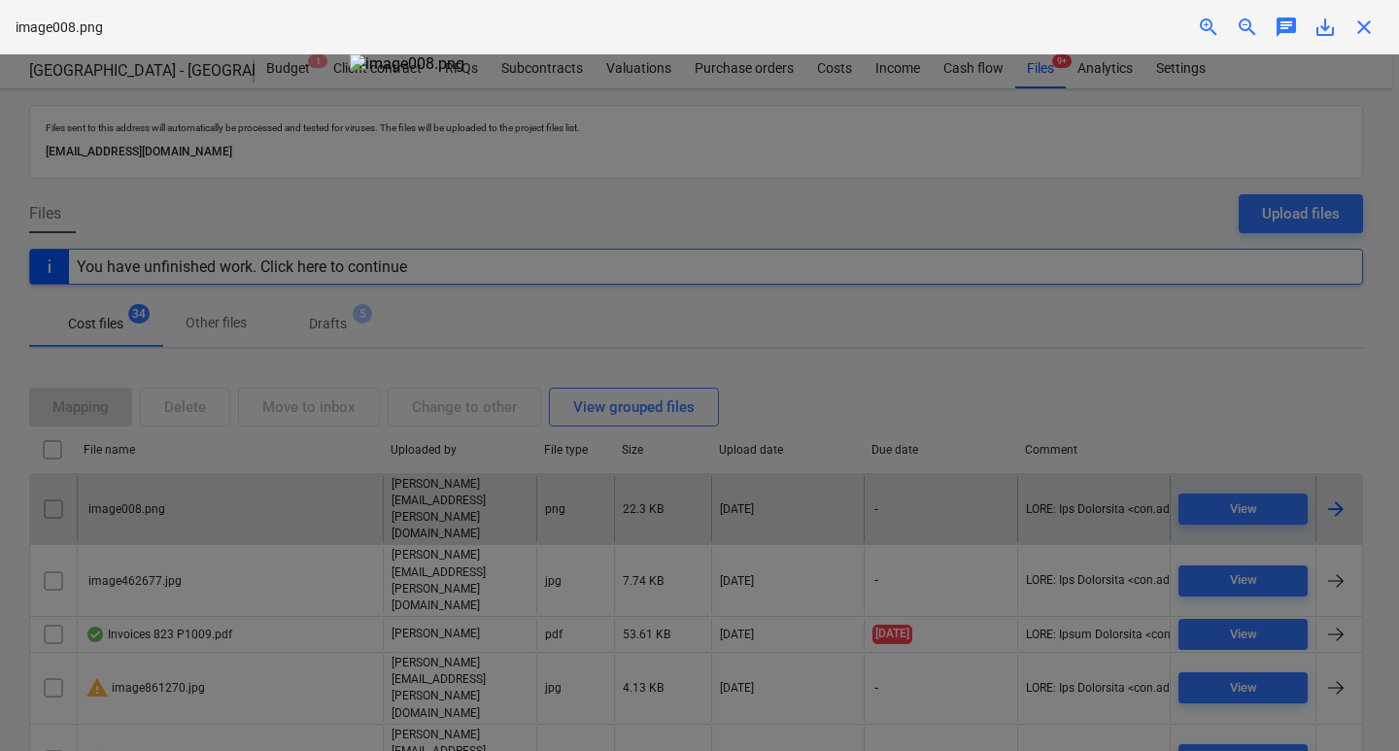
click at [1071, 351] on div at bounding box center [699, 402] width 1399 height 697
click at [1307, 393] on div at bounding box center [699, 402] width 1399 height 697
click at [1358, 25] on span "close" at bounding box center [1363, 27] width 23 height 23
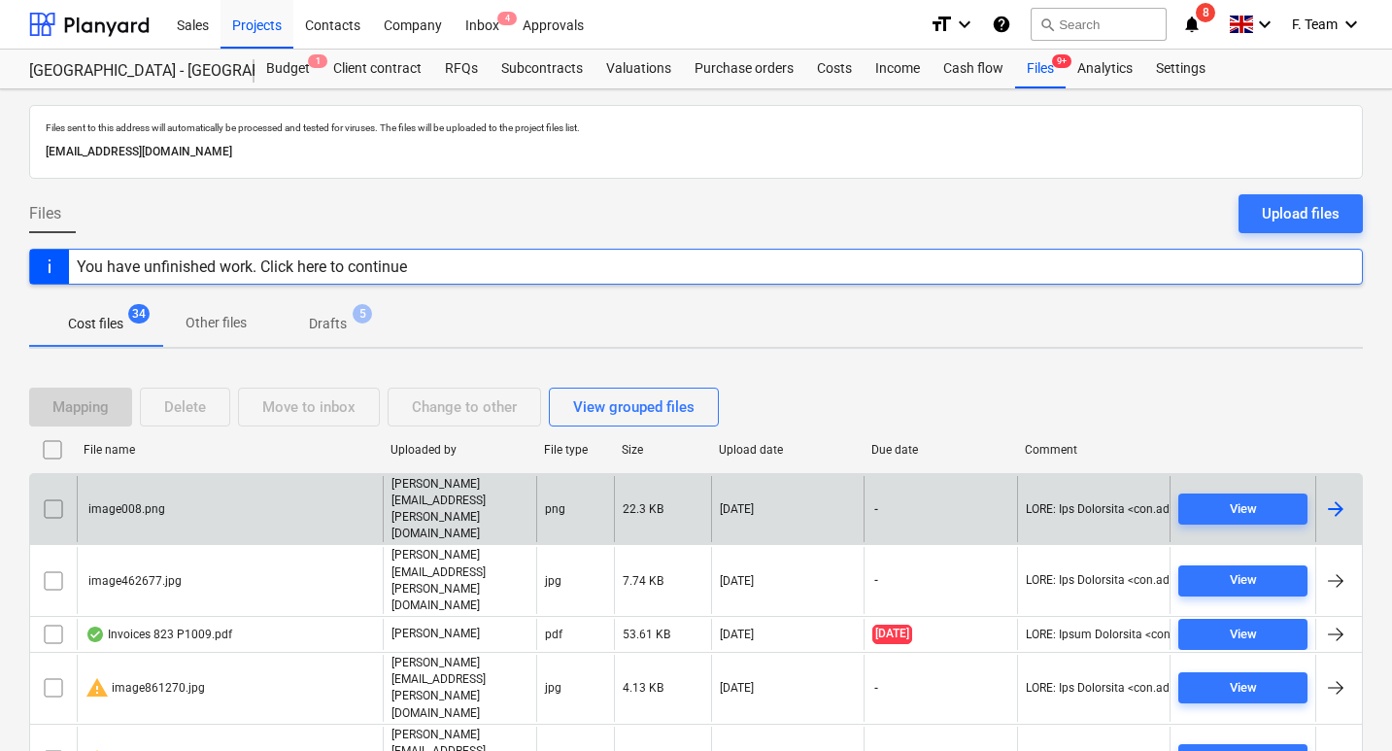
click at [839, 339] on div "Cost files 34 Other files Drafts 5" at bounding box center [696, 323] width 1334 height 47
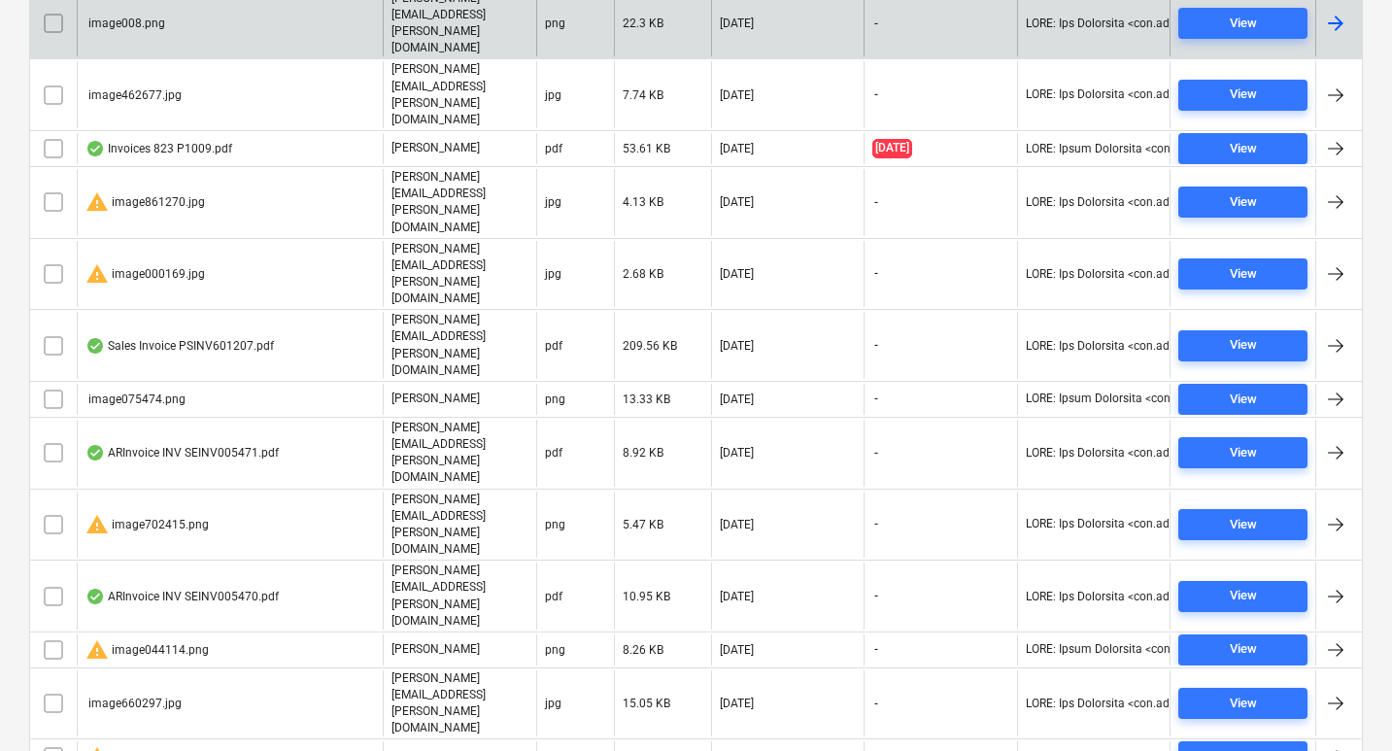
scroll to position [194, 0]
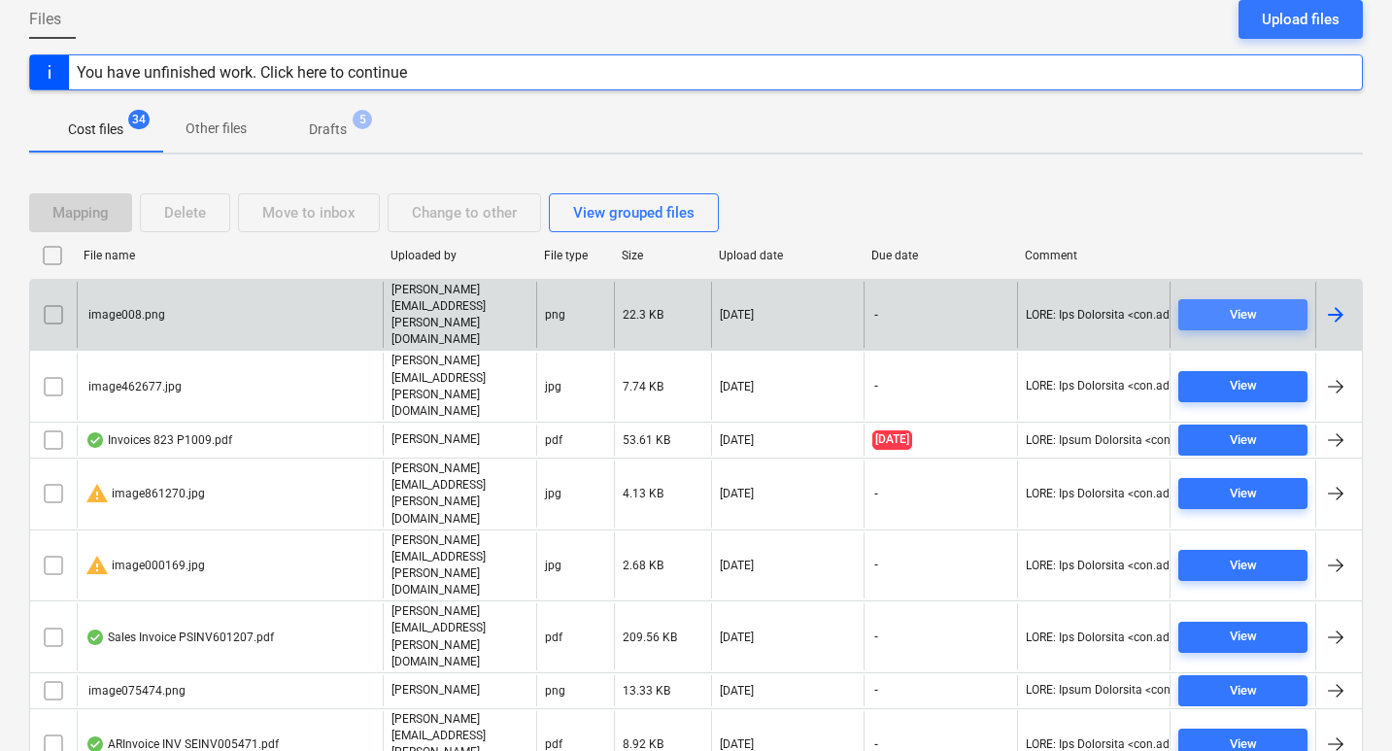
click at [1258, 304] on span "View" at bounding box center [1243, 315] width 114 height 22
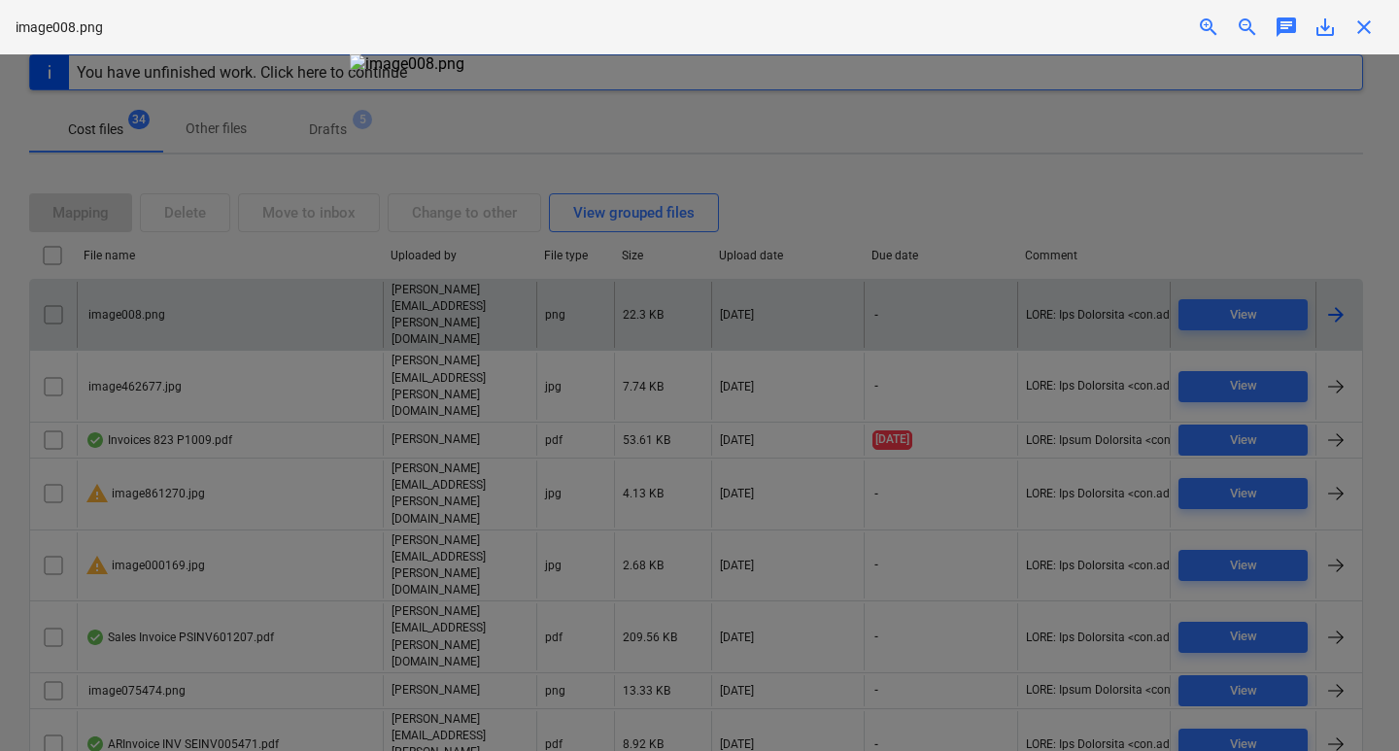
click at [1321, 178] on div at bounding box center [699, 402] width 1399 height 697
click at [1376, 23] on div "close" at bounding box center [1364, 27] width 39 height 23
click at [1363, 26] on span "close" at bounding box center [1363, 27] width 23 height 23
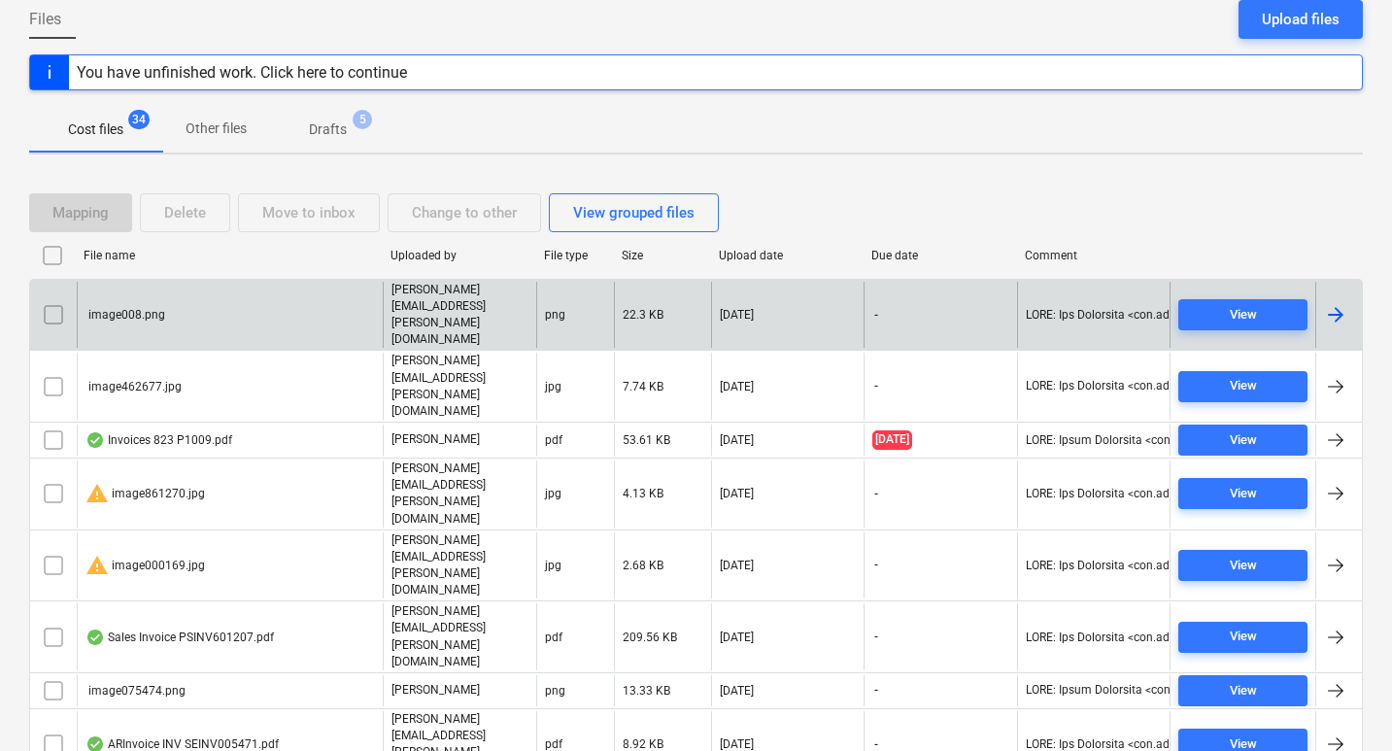
drag, startPoint x: 931, startPoint y: 129, endPoint x: 988, endPoint y: 174, distance: 72.7
click at [931, 129] on div "Cost files 34 Other files Drafts 5" at bounding box center [696, 129] width 1334 height 47
